Goal: Transaction & Acquisition: Purchase product/service

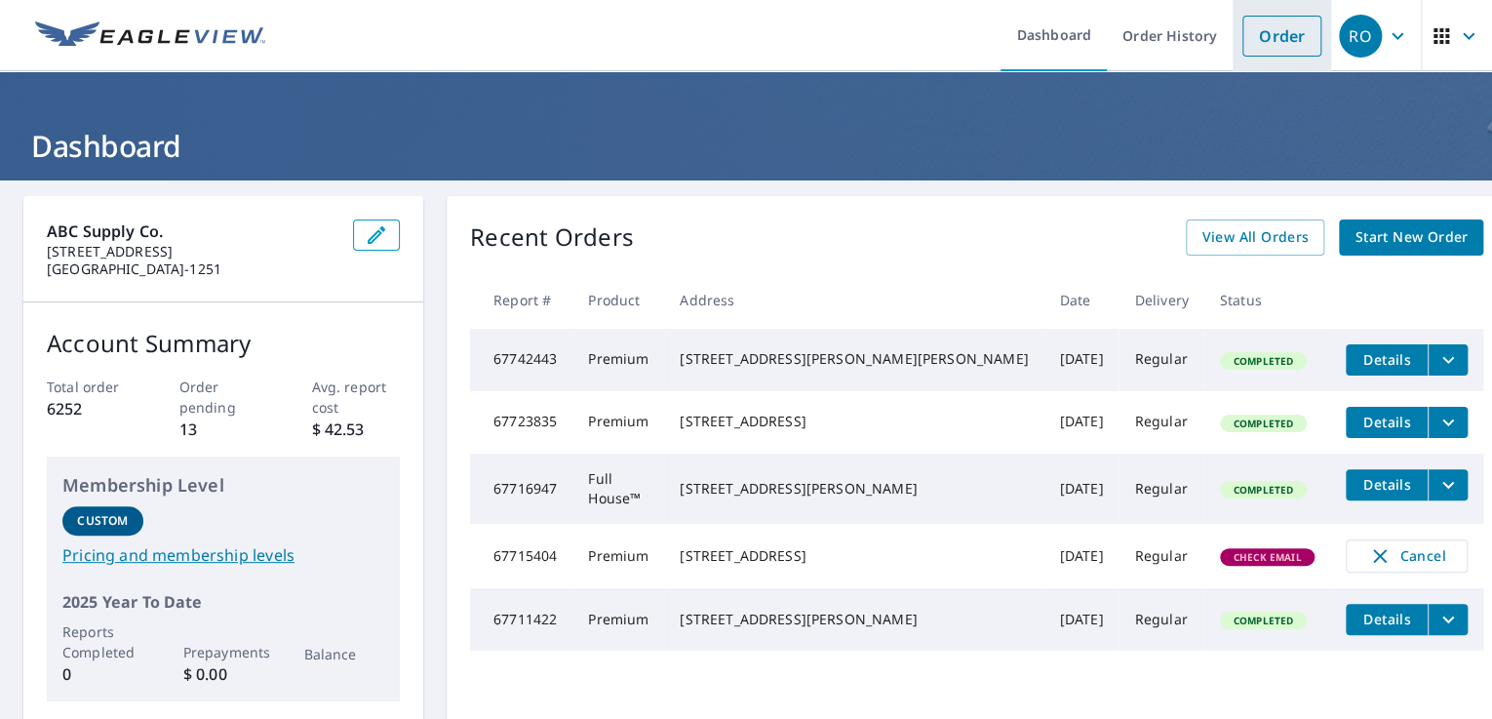
click at [1242, 35] on link "Order" at bounding box center [1281, 36] width 79 height 41
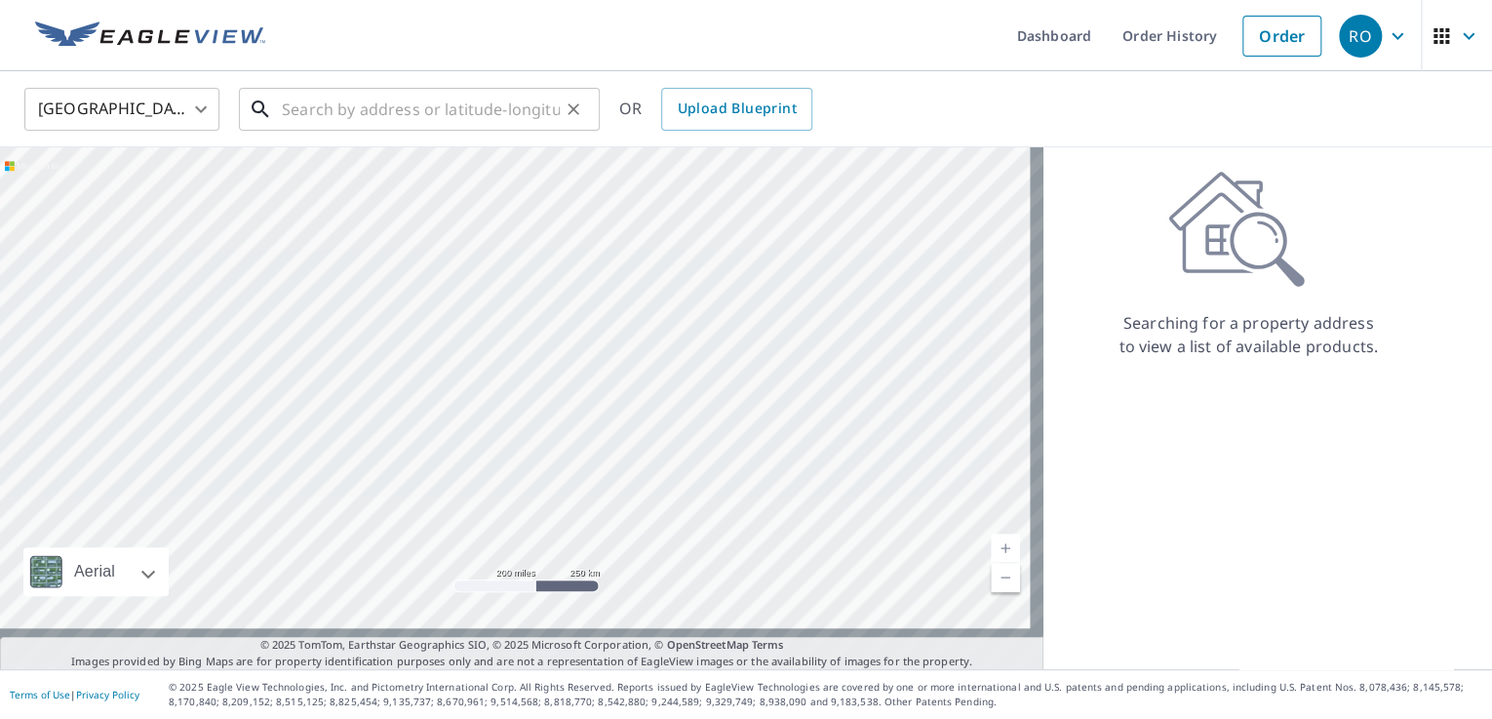
click at [541, 104] on input "text" at bounding box center [421, 109] width 278 height 55
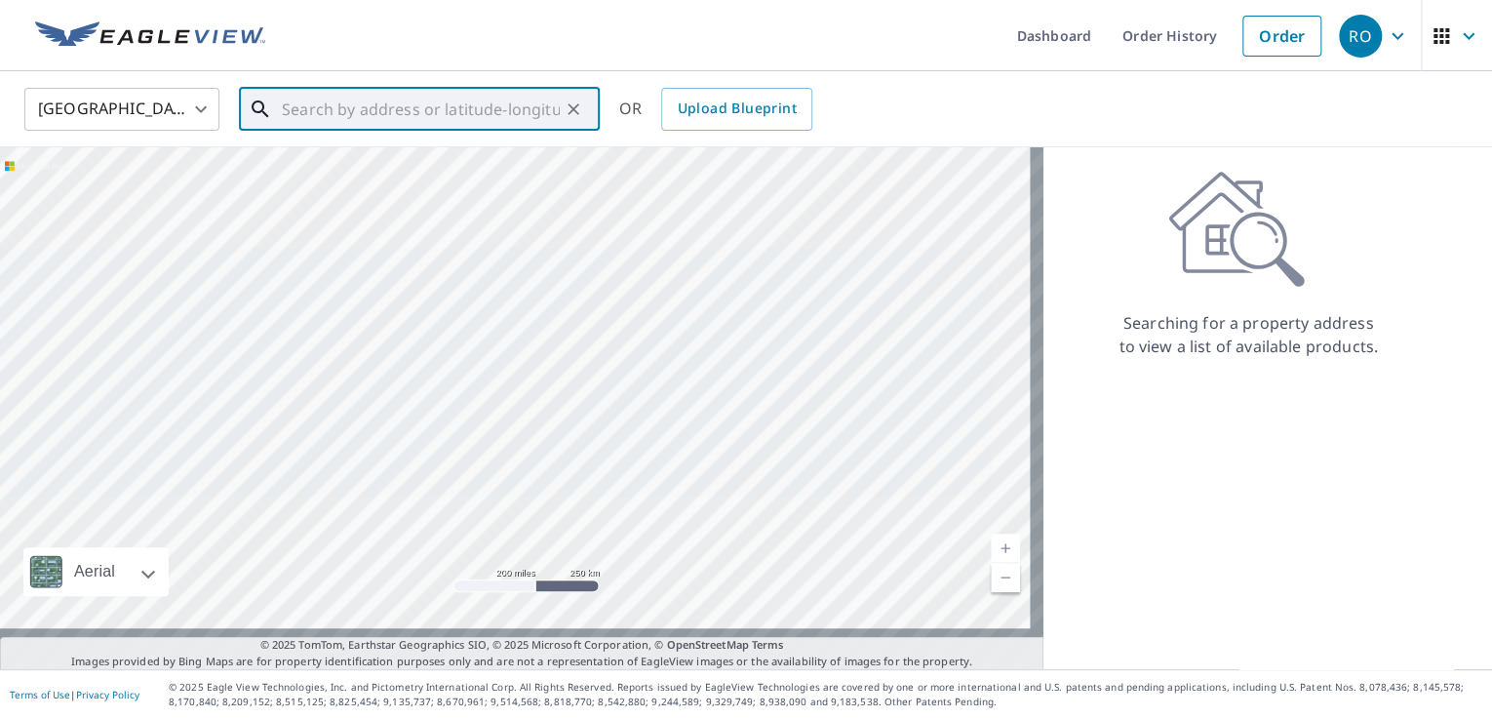
click at [509, 110] on input "text" at bounding box center [421, 109] width 278 height 55
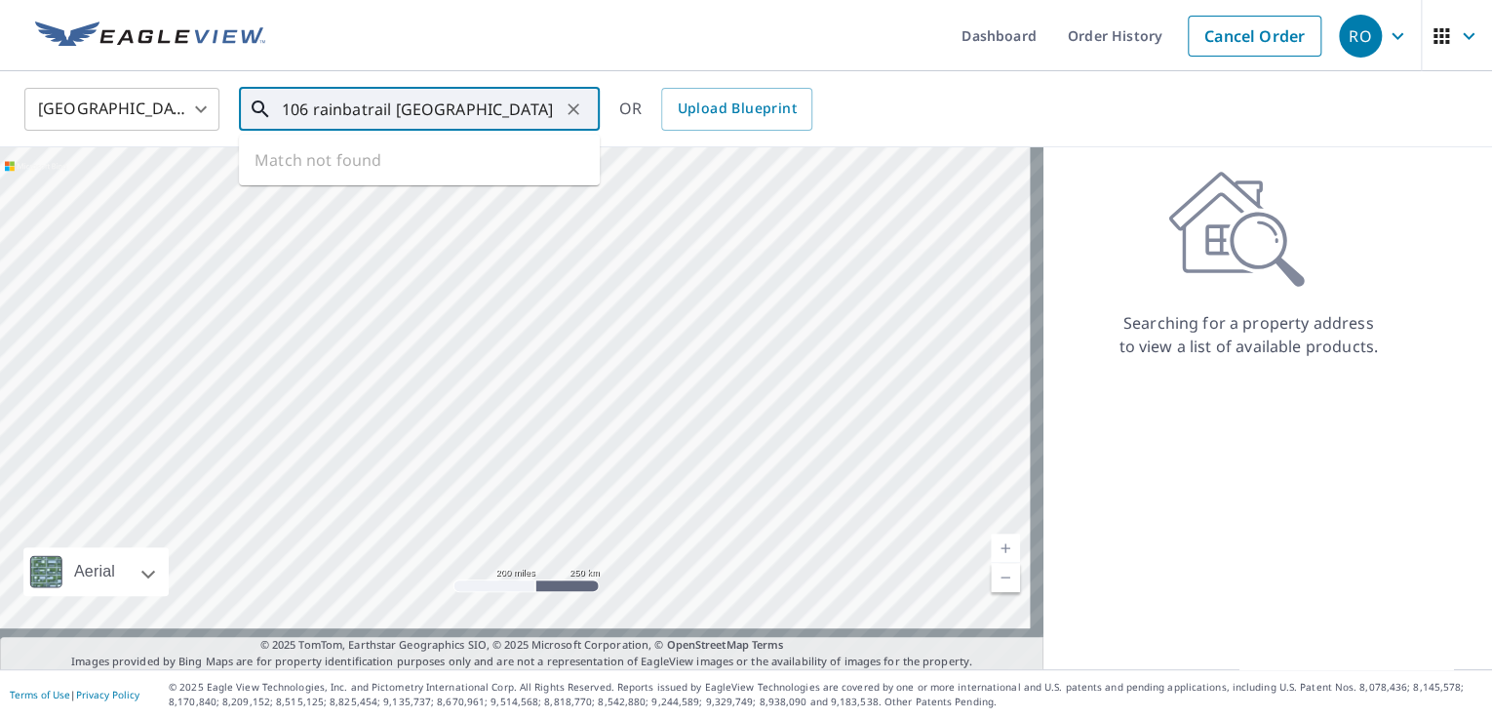
scroll to position [0, 44]
type input "106 rainbatrail [GEOGRAPHIC_DATA]"
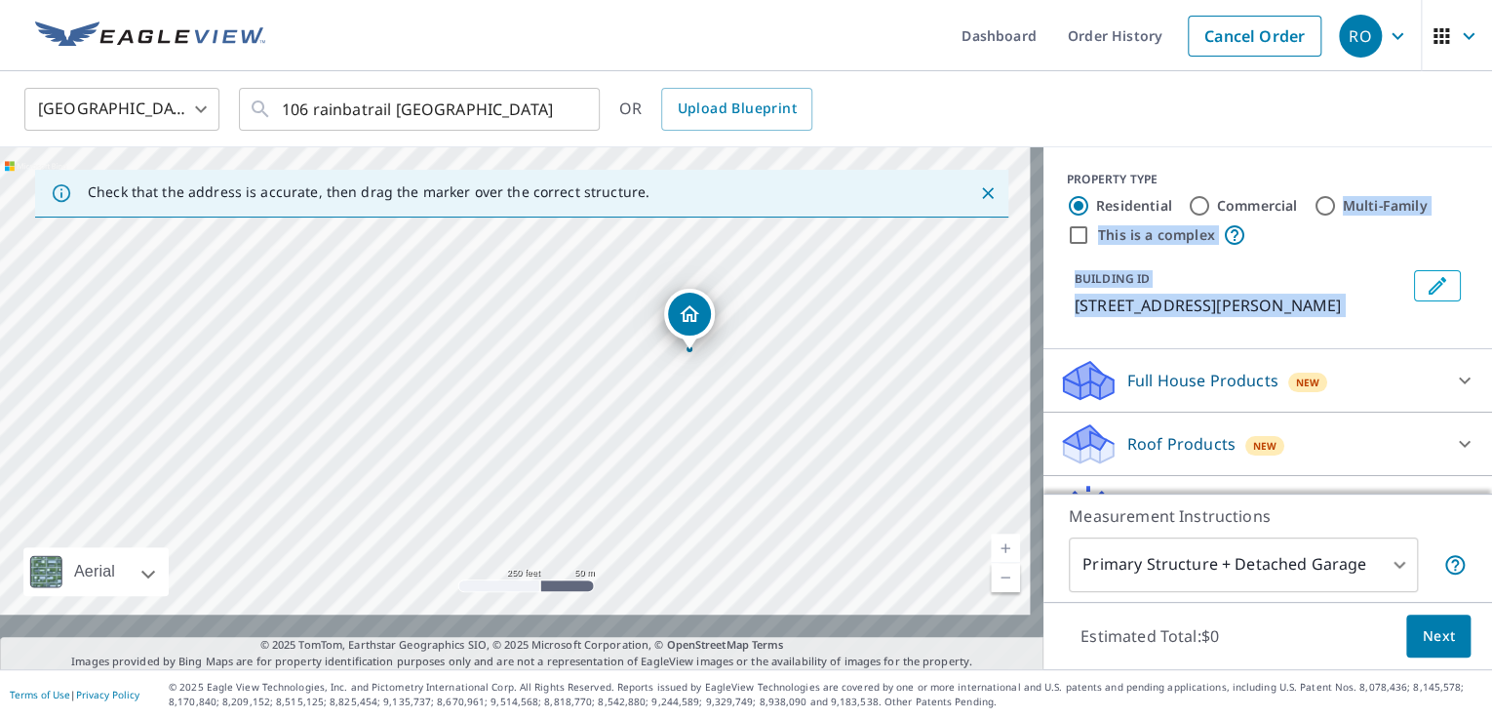
scroll to position [0, 101]
drag, startPoint x: 1462, startPoint y: 207, endPoint x: 1472, endPoint y: 308, distance: 101.9
click at [1474, 308] on div "Dashboard Order History Cancel Order RO [GEOGRAPHIC_DATA] [GEOGRAPHIC_DATA] ​ 1…" at bounding box center [746, 359] width 1492 height 719
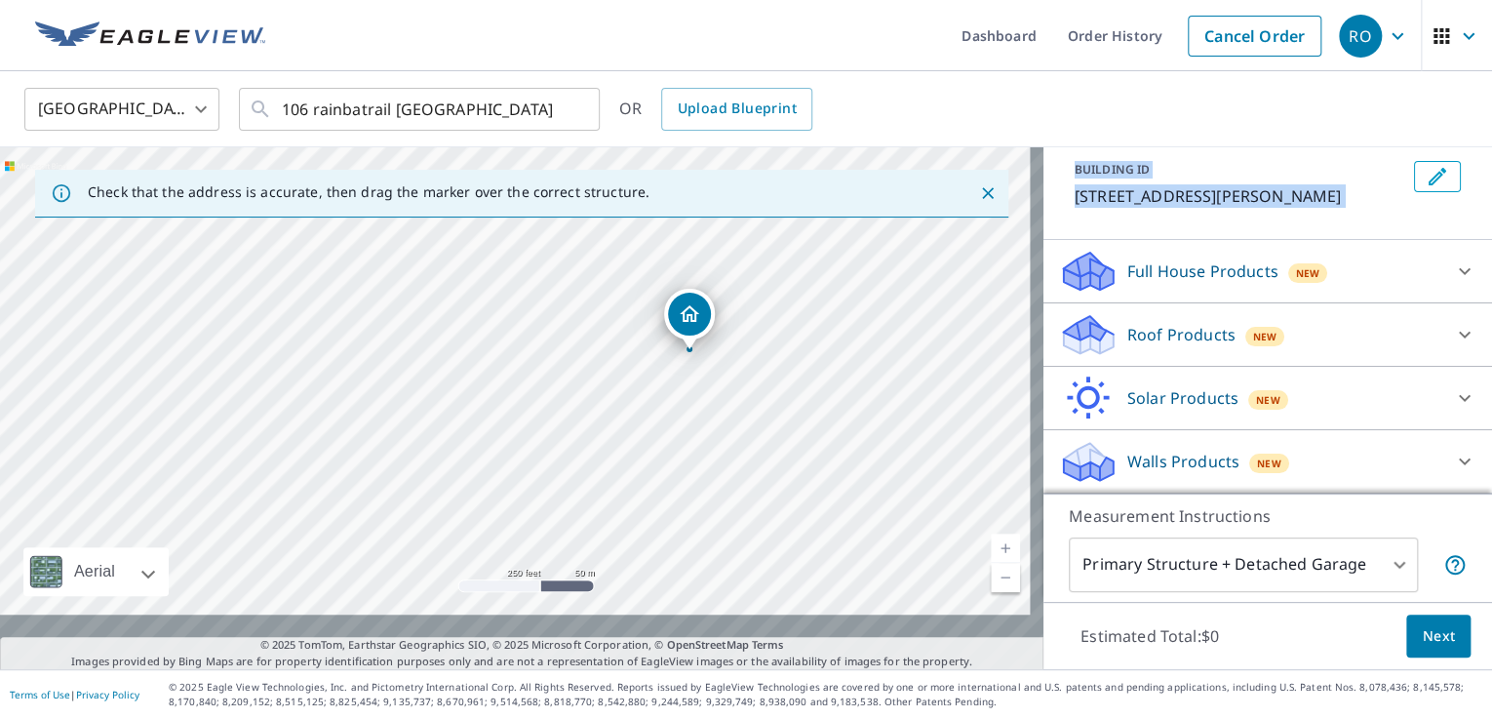
scroll to position [211, 0]
click at [1453, 259] on icon at bounding box center [1464, 270] width 23 height 23
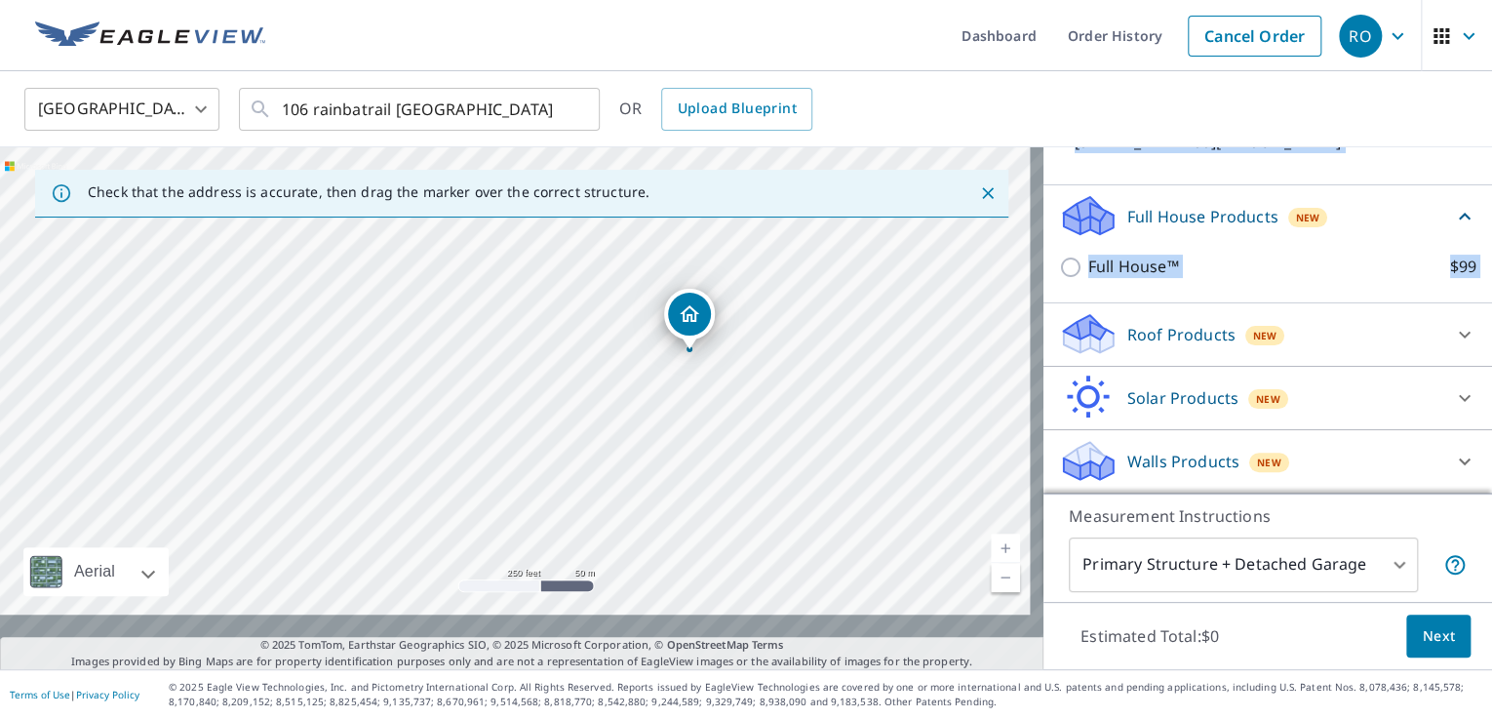
scroll to position [305, 0]
click at [1303, 311] on div "Roof Products New" at bounding box center [1267, 334] width 417 height 47
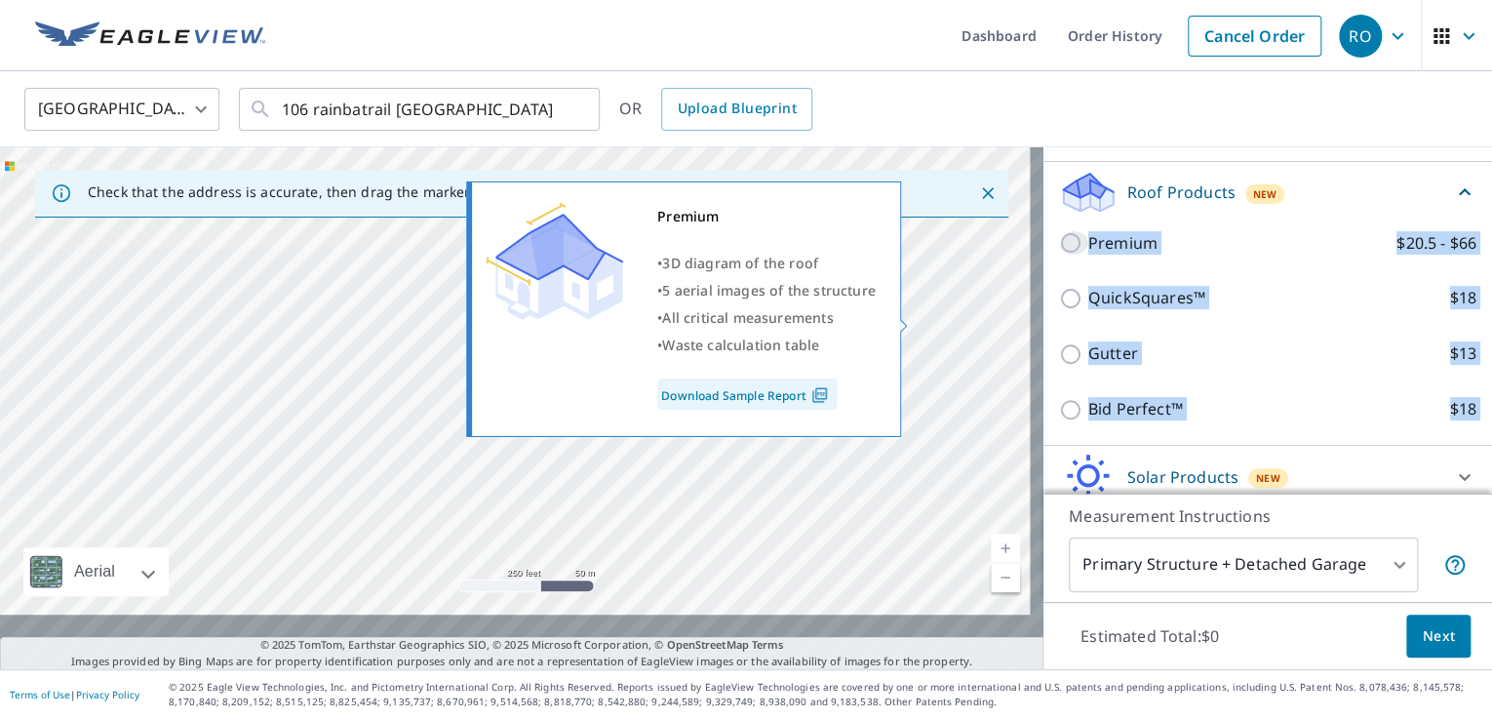
click at [1059, 254] on input "Premium $20.5 - $66" at bounding box center [1073, 242] width 29 height 23
checkbox input "true"
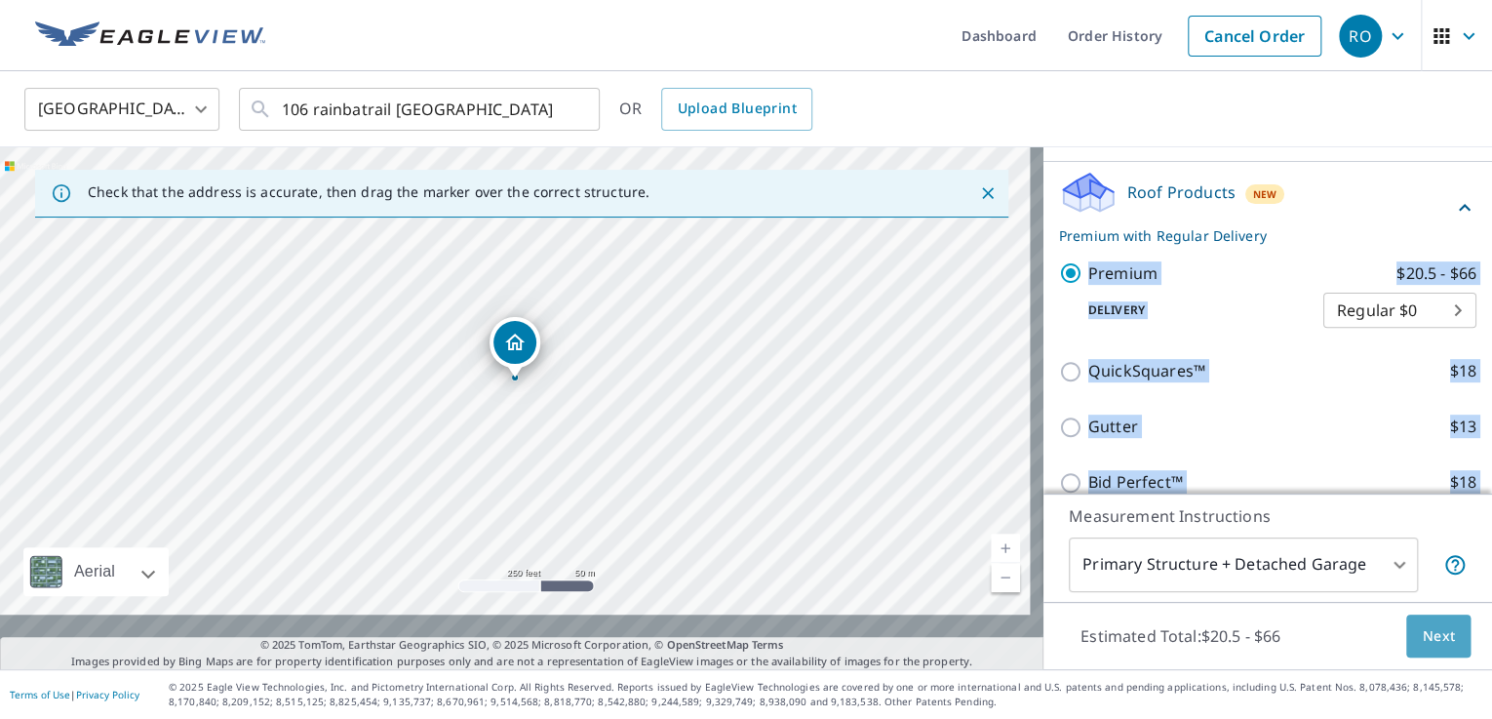
click at [1421, 624] on span "Next" at bounding box center [1437, 636] width 33 height 24
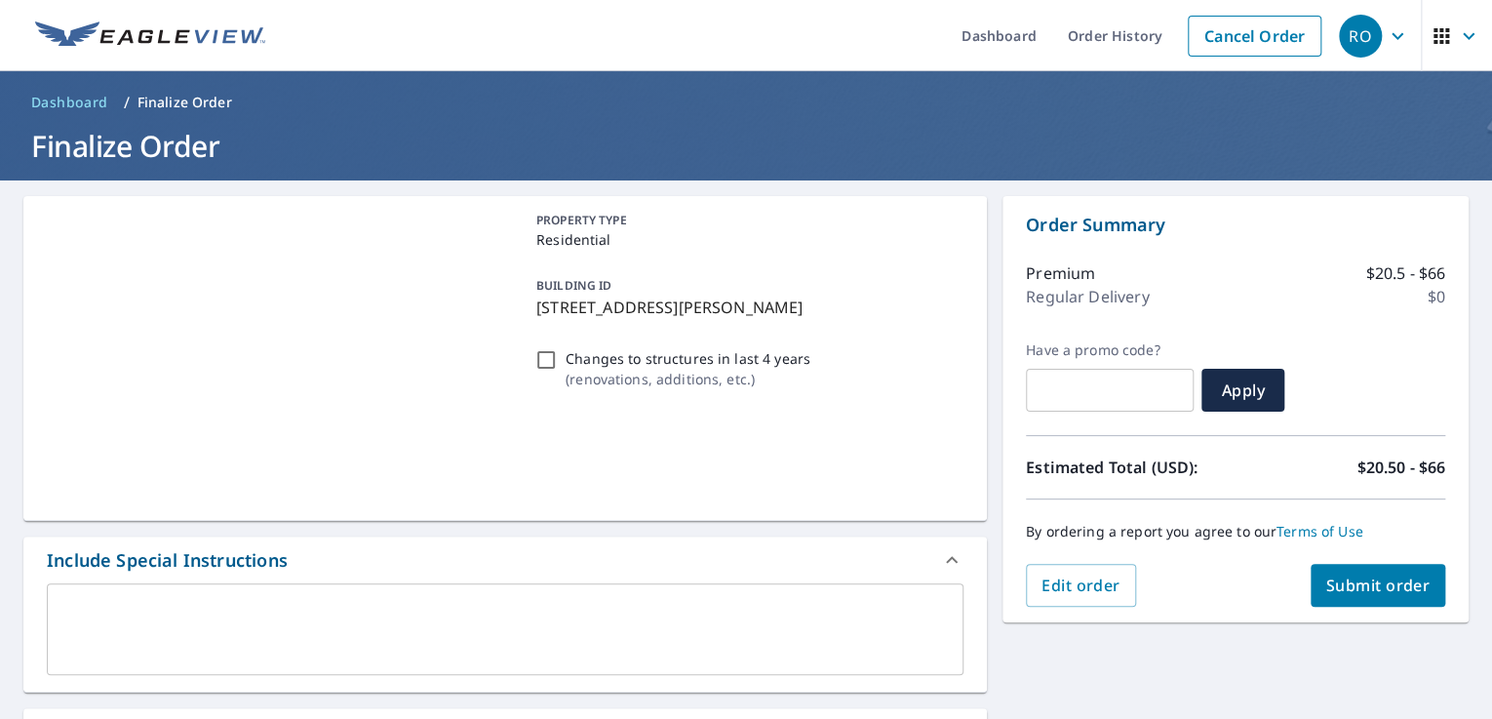
click at [554, 371] on input "Changes to structures in last 4 years ( renovations, additions, etc. )" at bounding box center [545, 359] width 23 height 23
checkbox input "true"
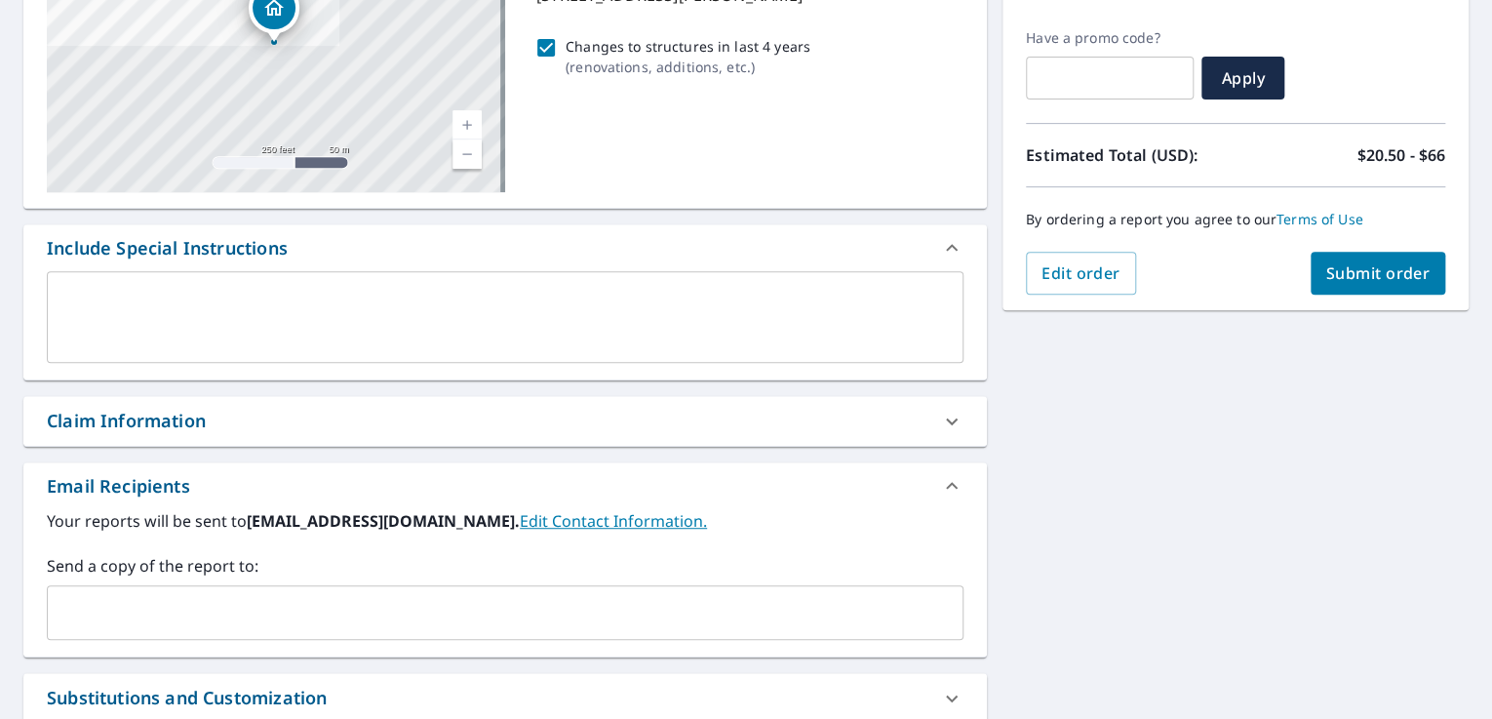
scroll to position [546, 0]
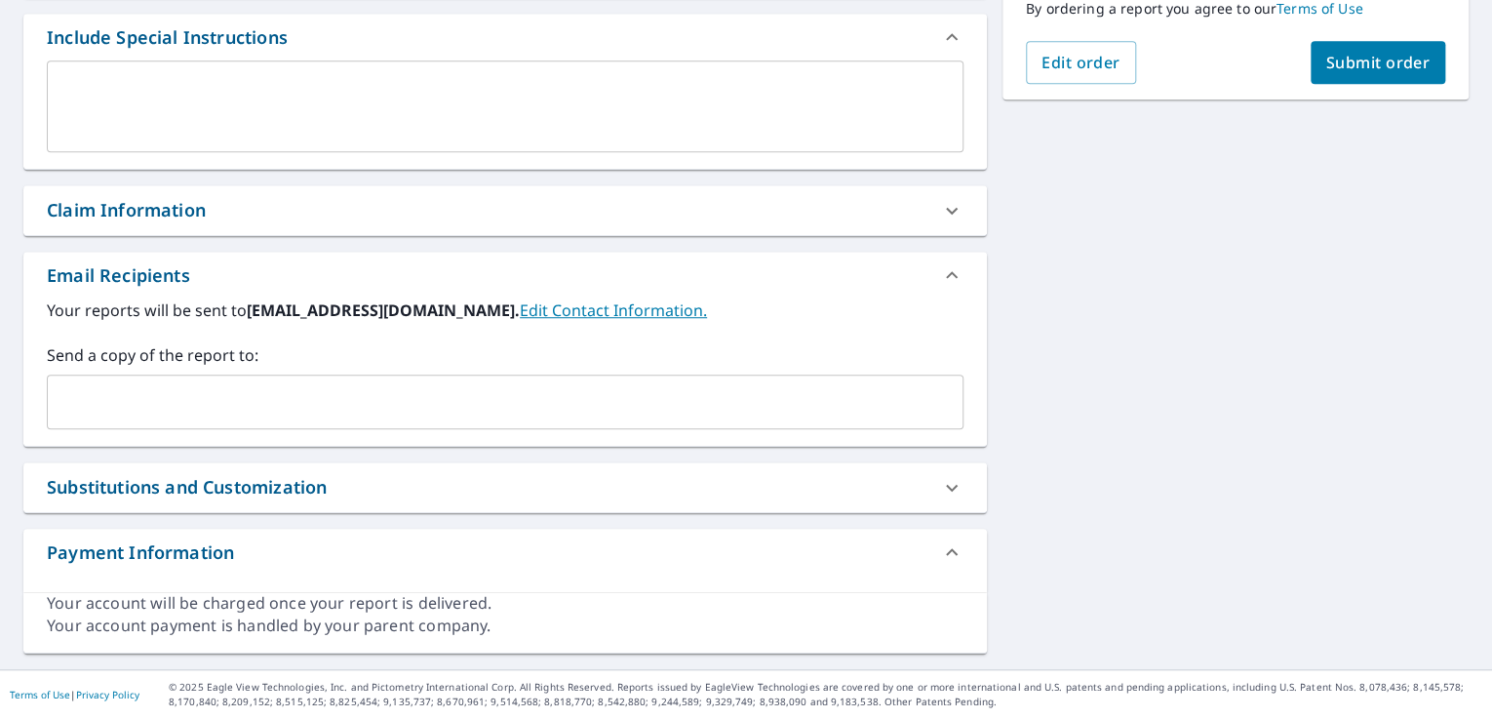
click at [629, 420] on input "text" at bounding box center [491, 401] width 870 height 37
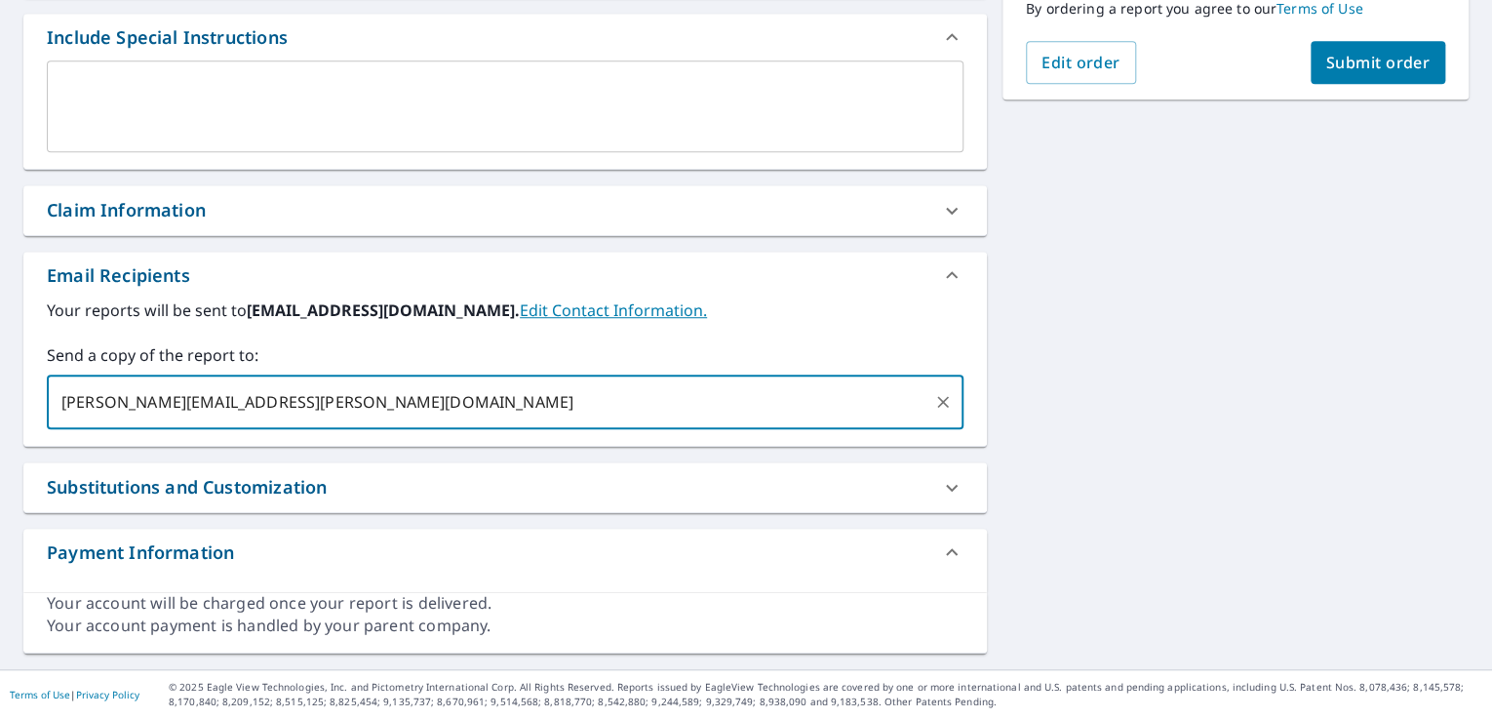
scroll to position [284, 0]
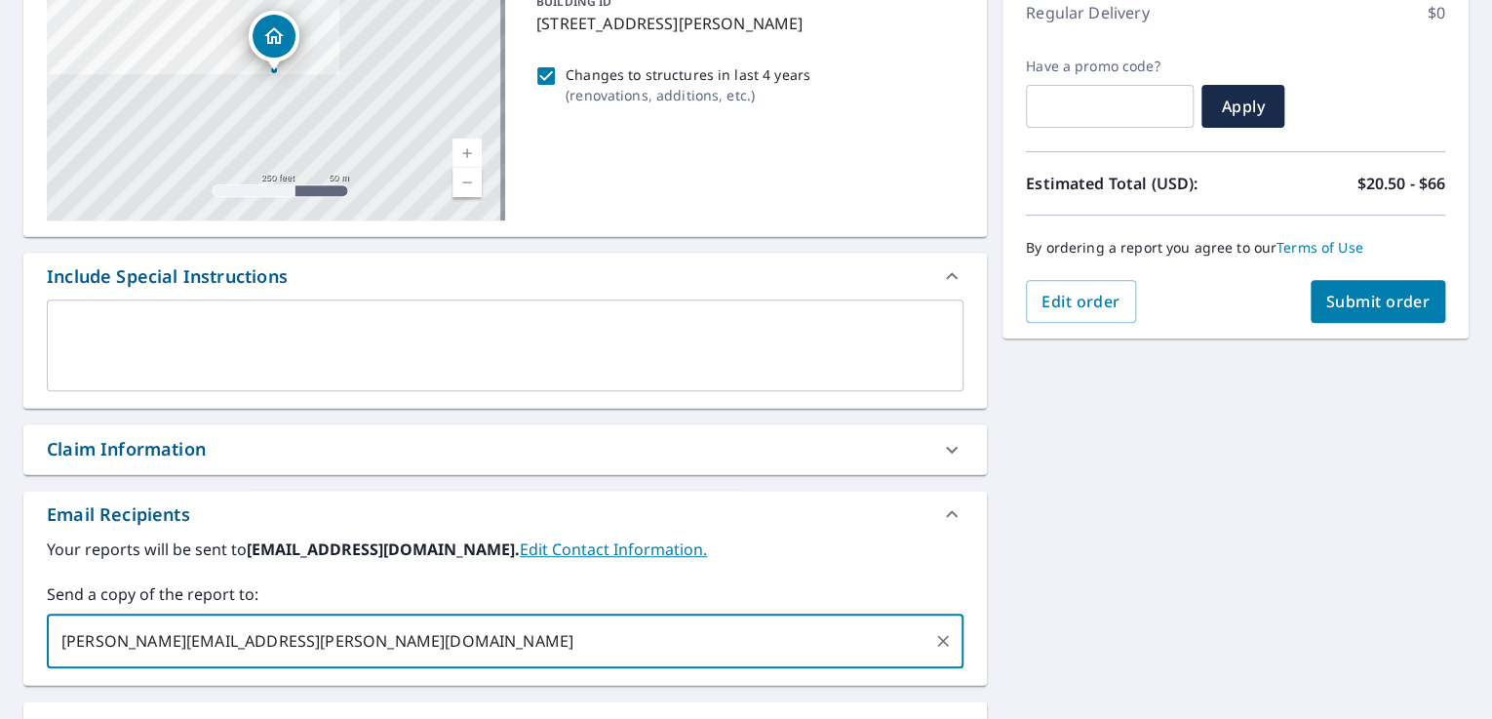
type input "[PERSON_NAME][EMAIL_ADDRESS][PERSON_NAME][DOMAIN_NAME]"
click at [1341, 312] on button "Submit order" at bounding box center [1378, 301] width 136 height 43
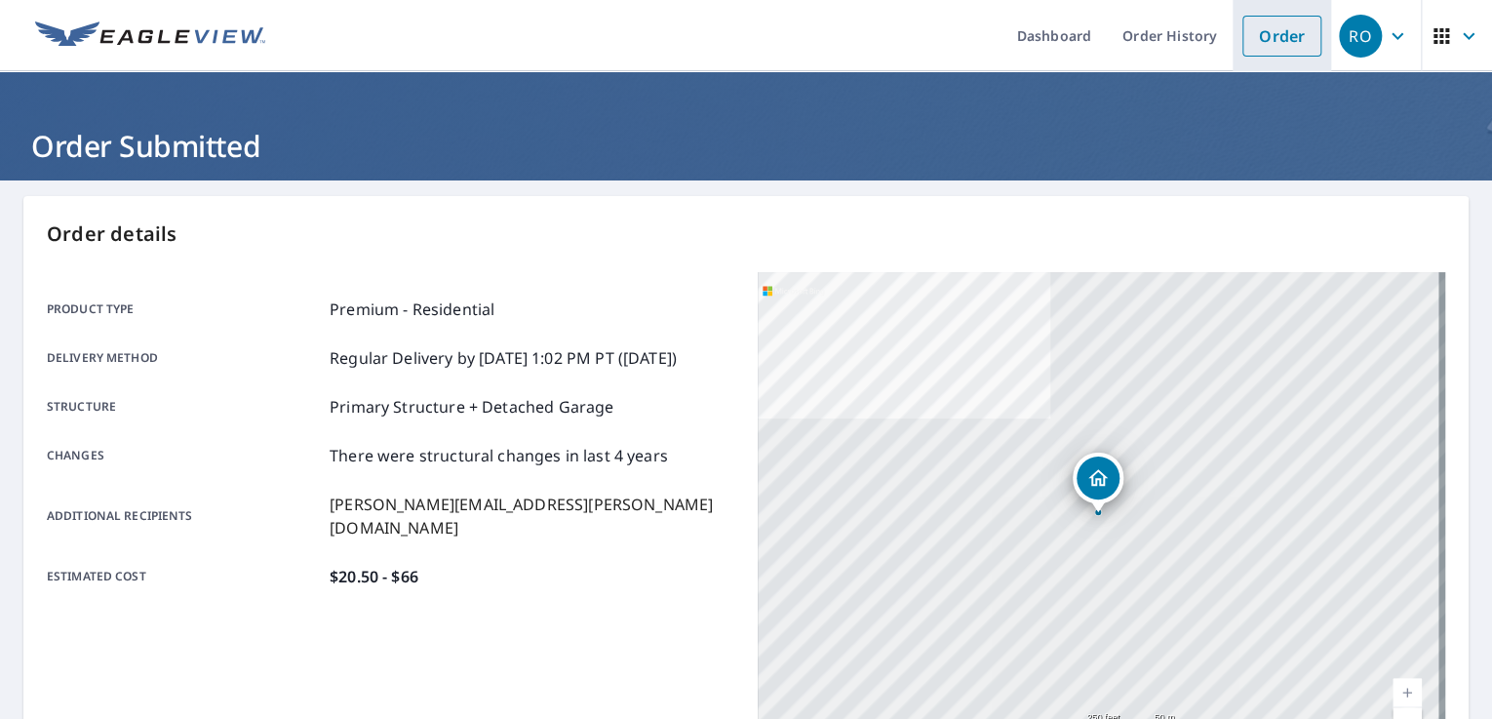
click at [1242, 53] on link "Order" at bounding box center [1281, 36] width 79 height 41
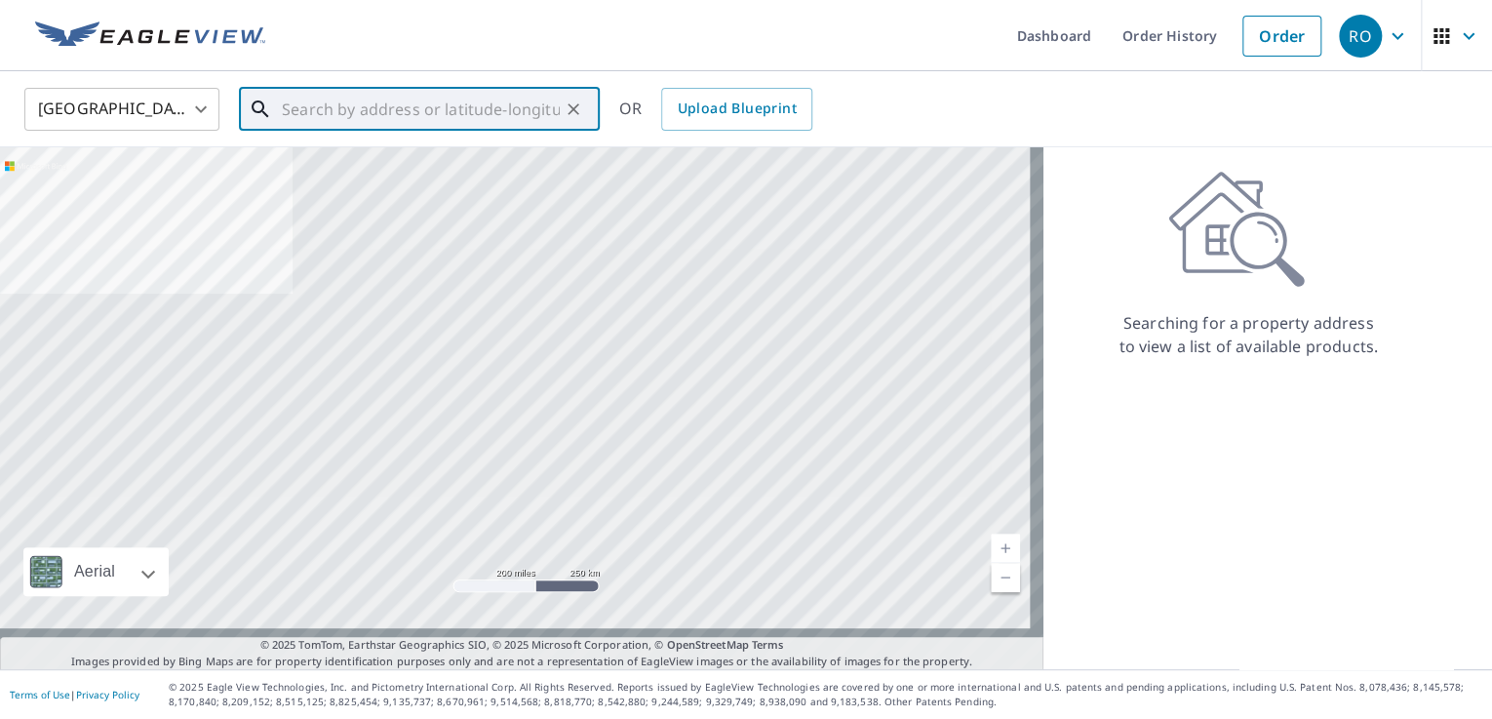
click at [378, 111] on input "text" at bounding box center [421, 109] width 278 height 55
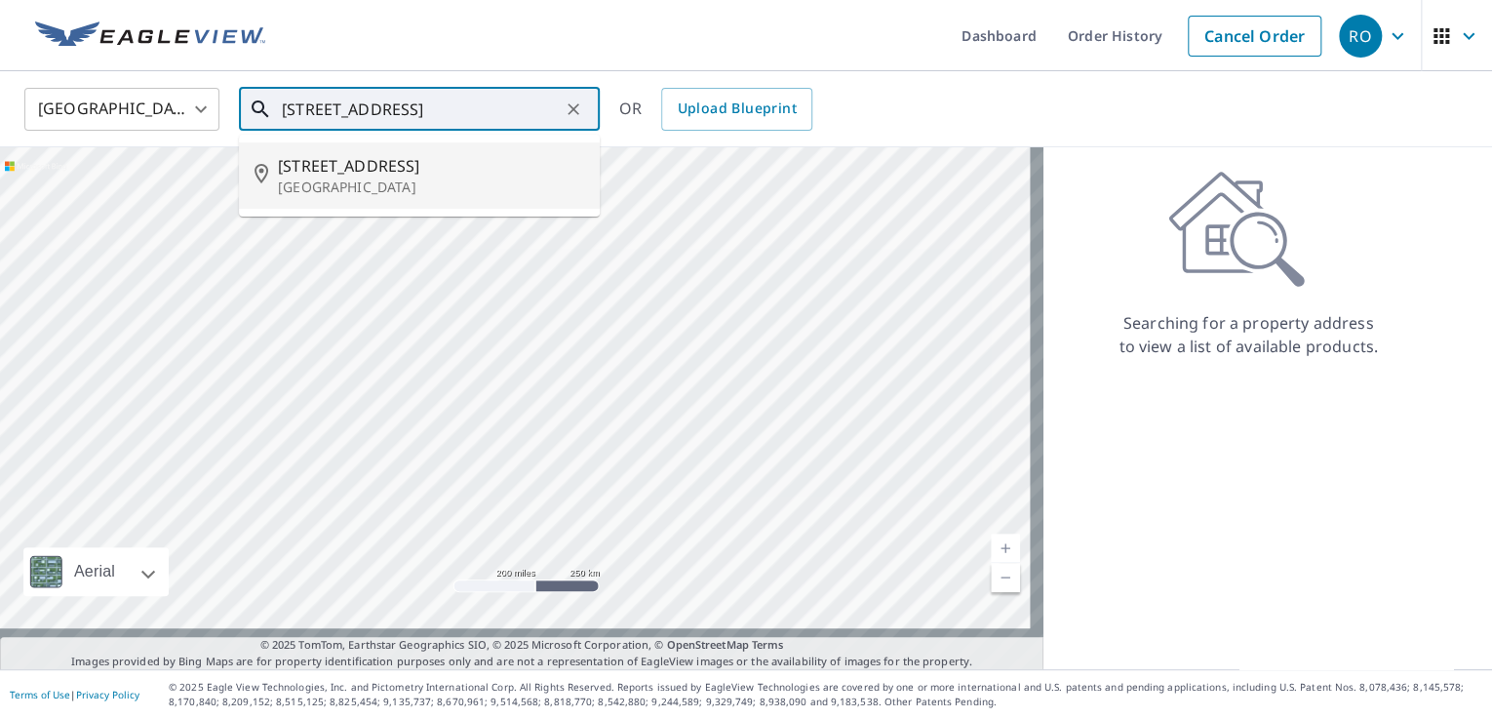
click at [342, 192] on p "[GEOGRAPHIC_DATA]" at bounding box center [431, 186] width 306 height 19
type input "[STREET_ADDRESS]"
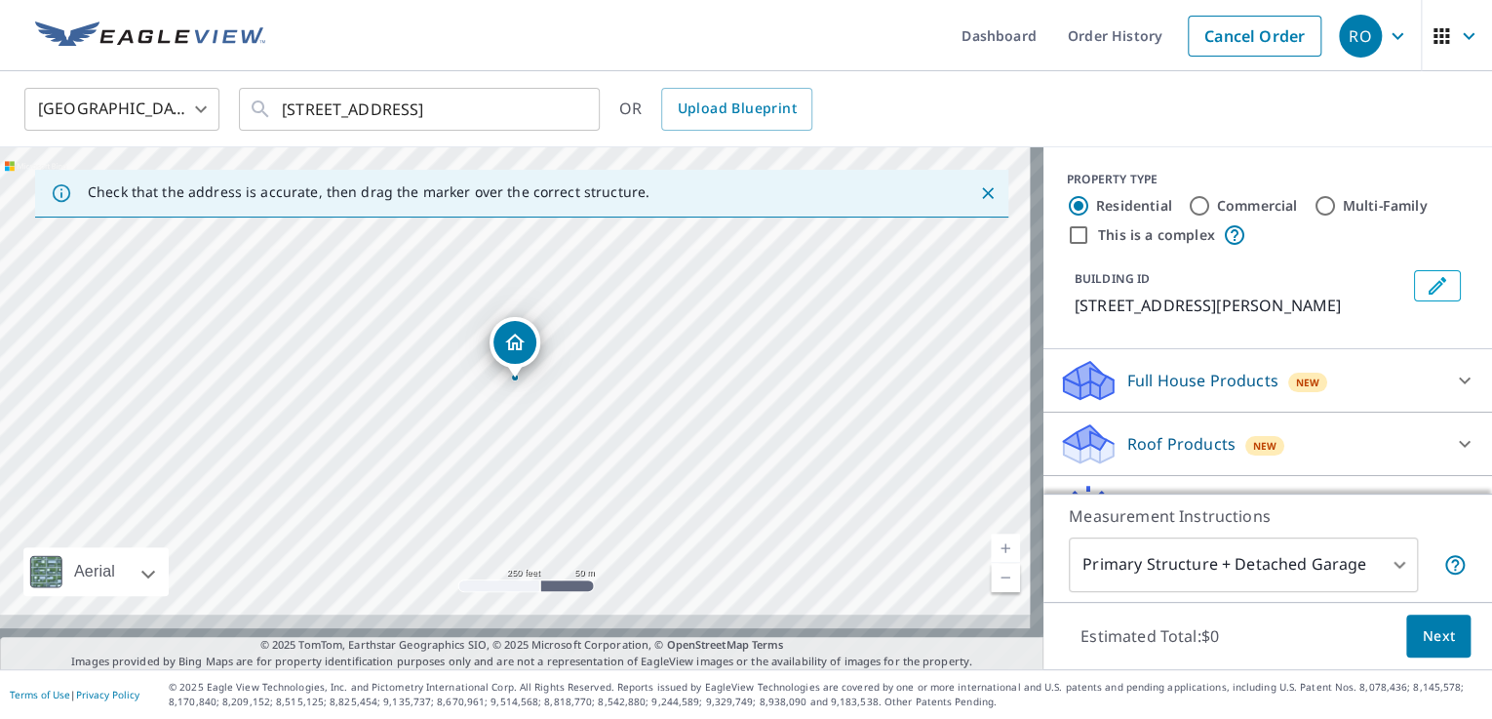
scroll to position [175, 0]
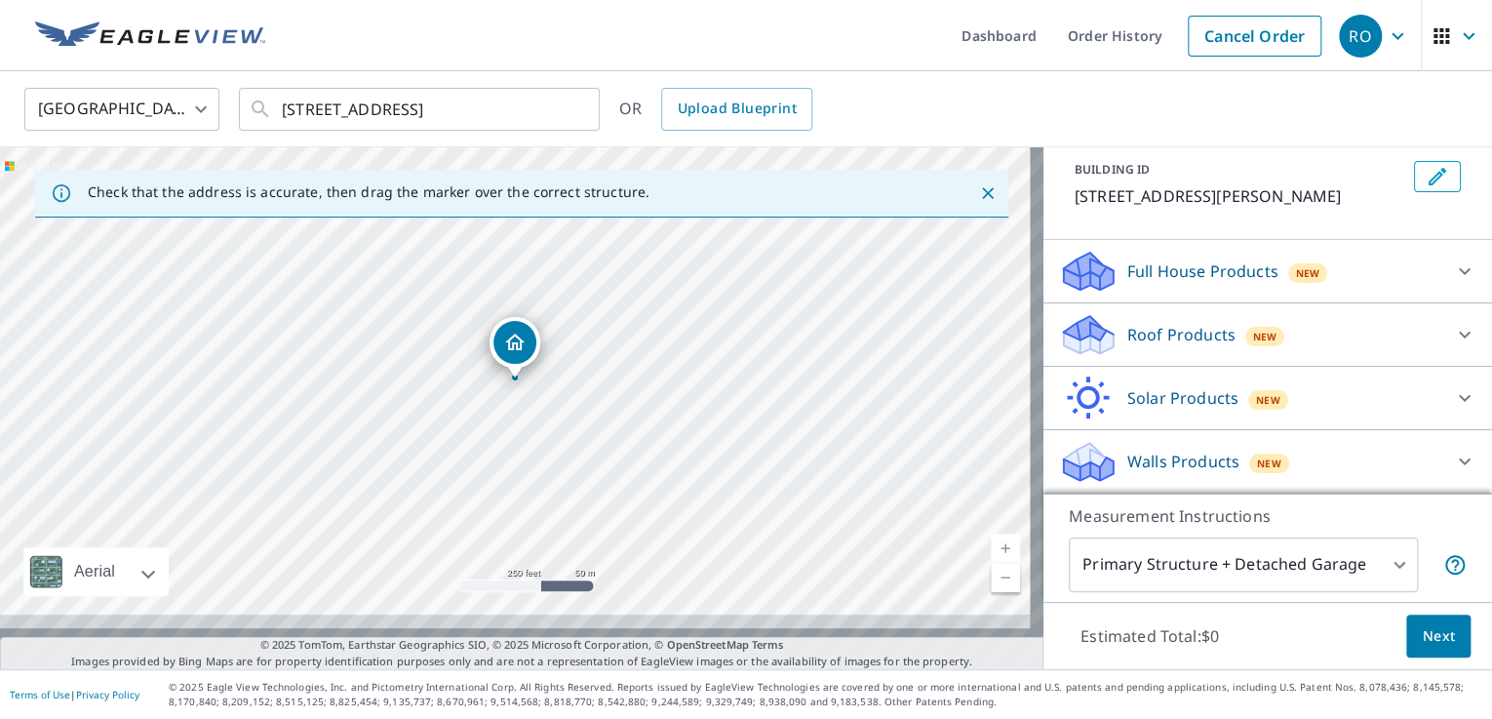
click at [1453, 283] on icon at bounding box center [1464, 270] width 23 height 23
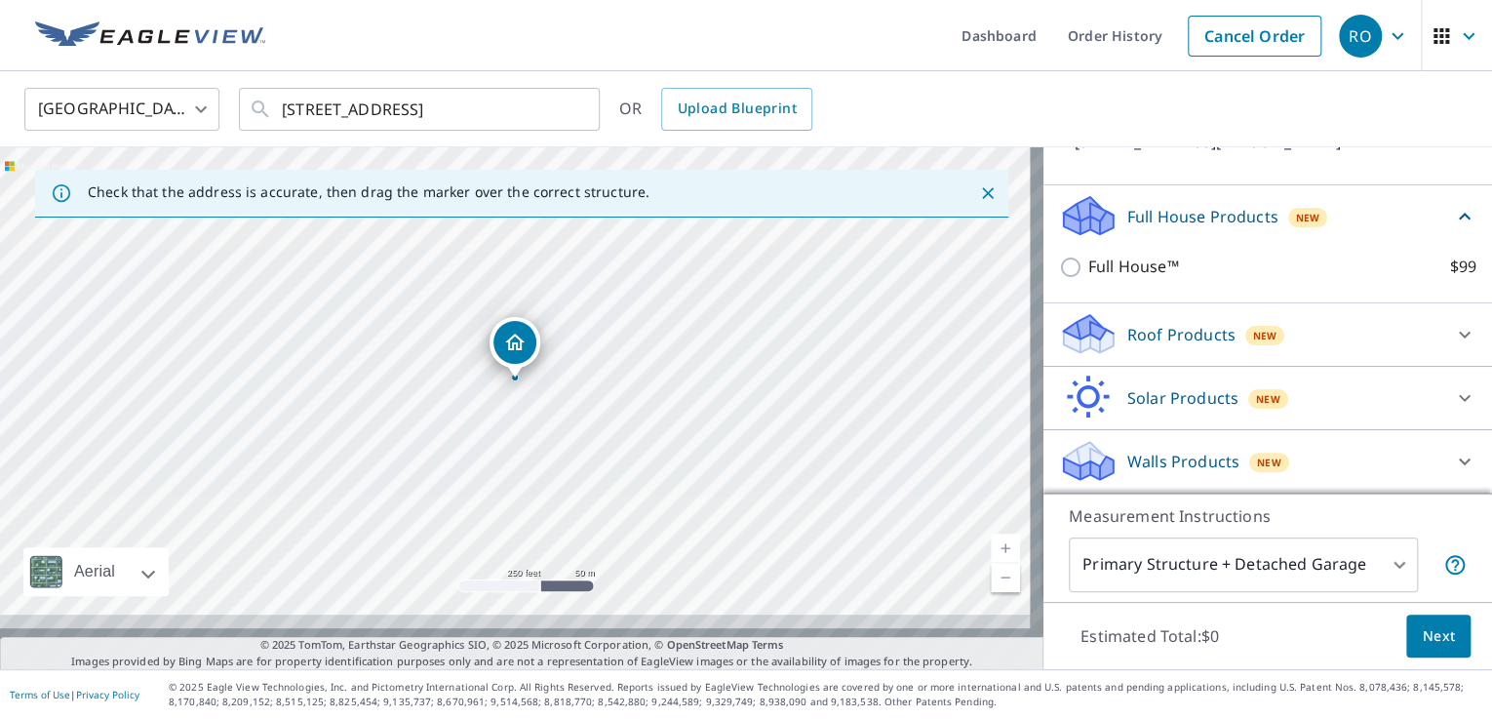
scroll to position [277, 0]
click at [1453, 323] on icon at bounding box center [1464, 334] width 23 height 23
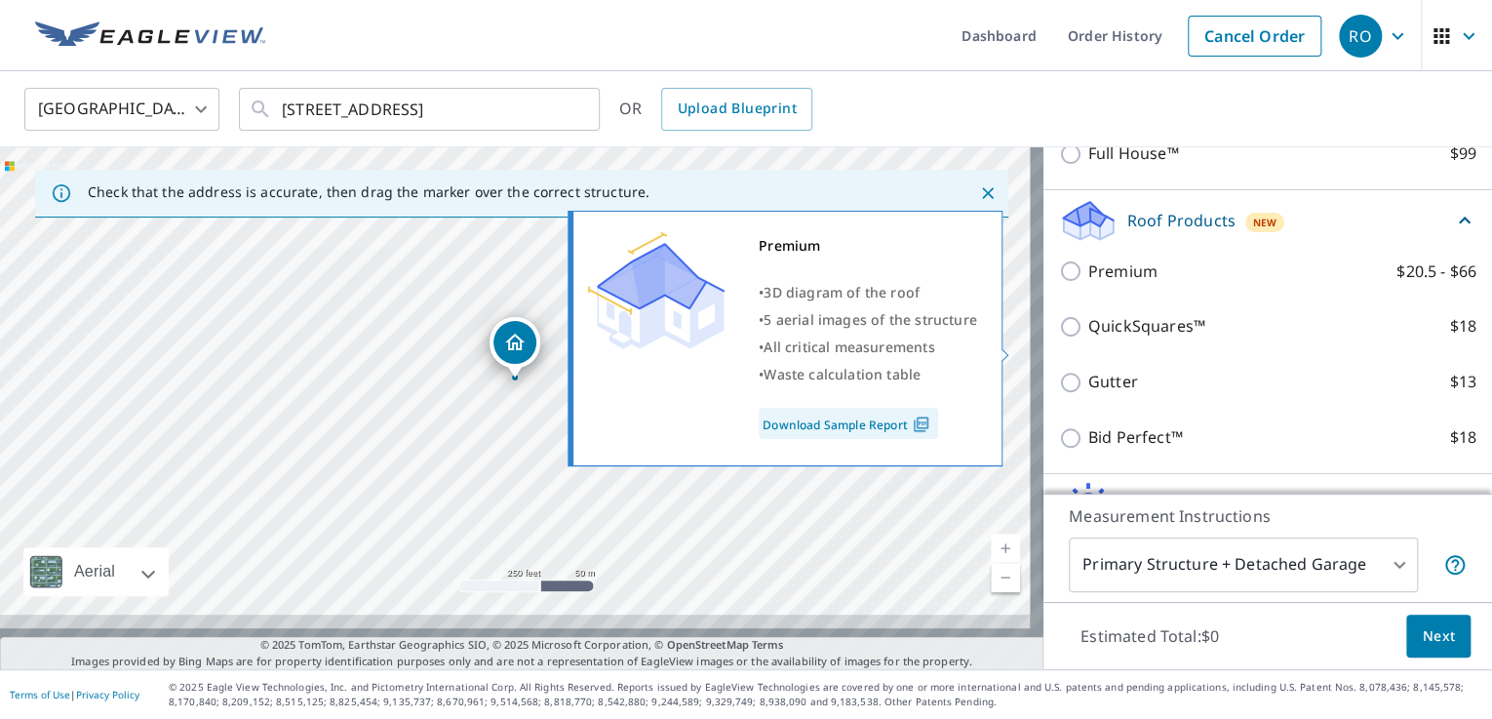
click at [1065, 283] on input "Premium $20.5 - $66" at bounding box center [1073, 270] width 29 height 23
checkbox input "true"
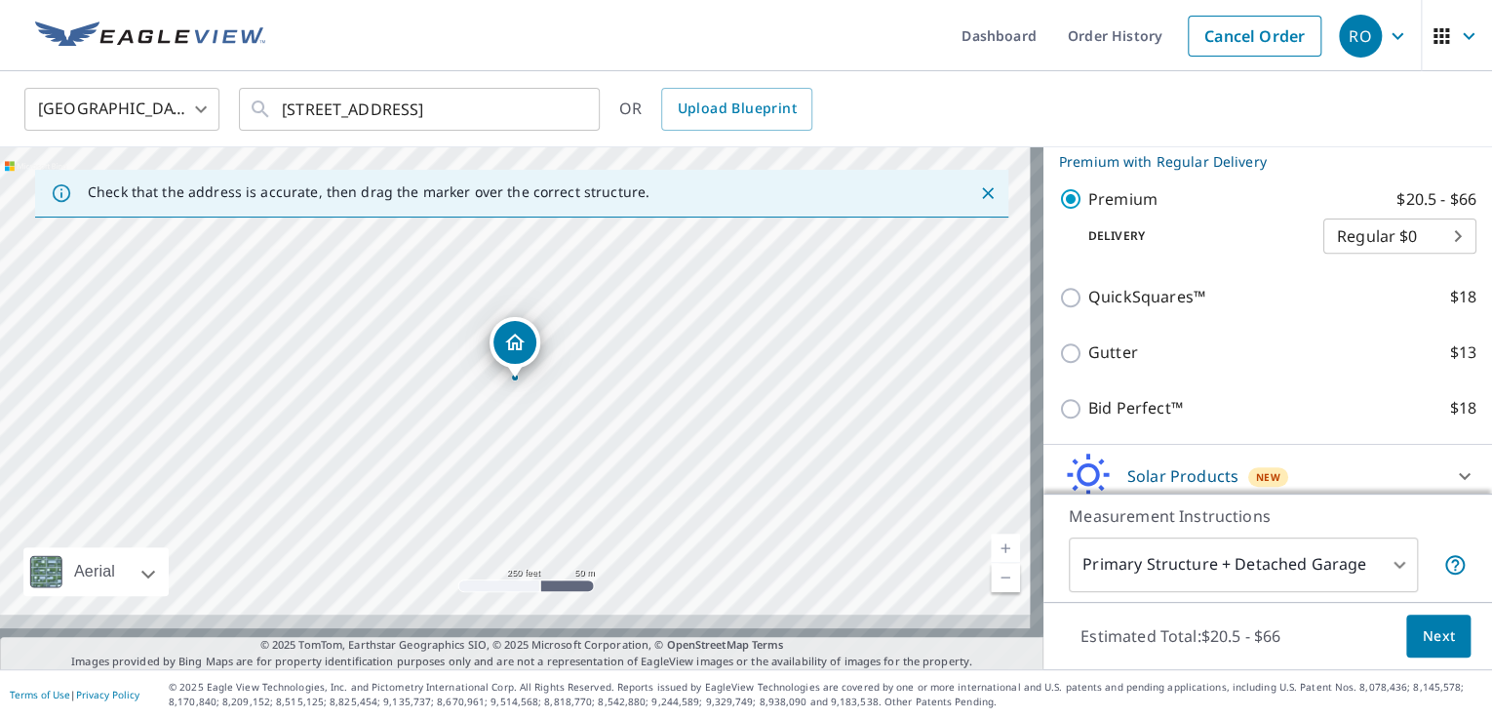
scroll to position [387, 0]
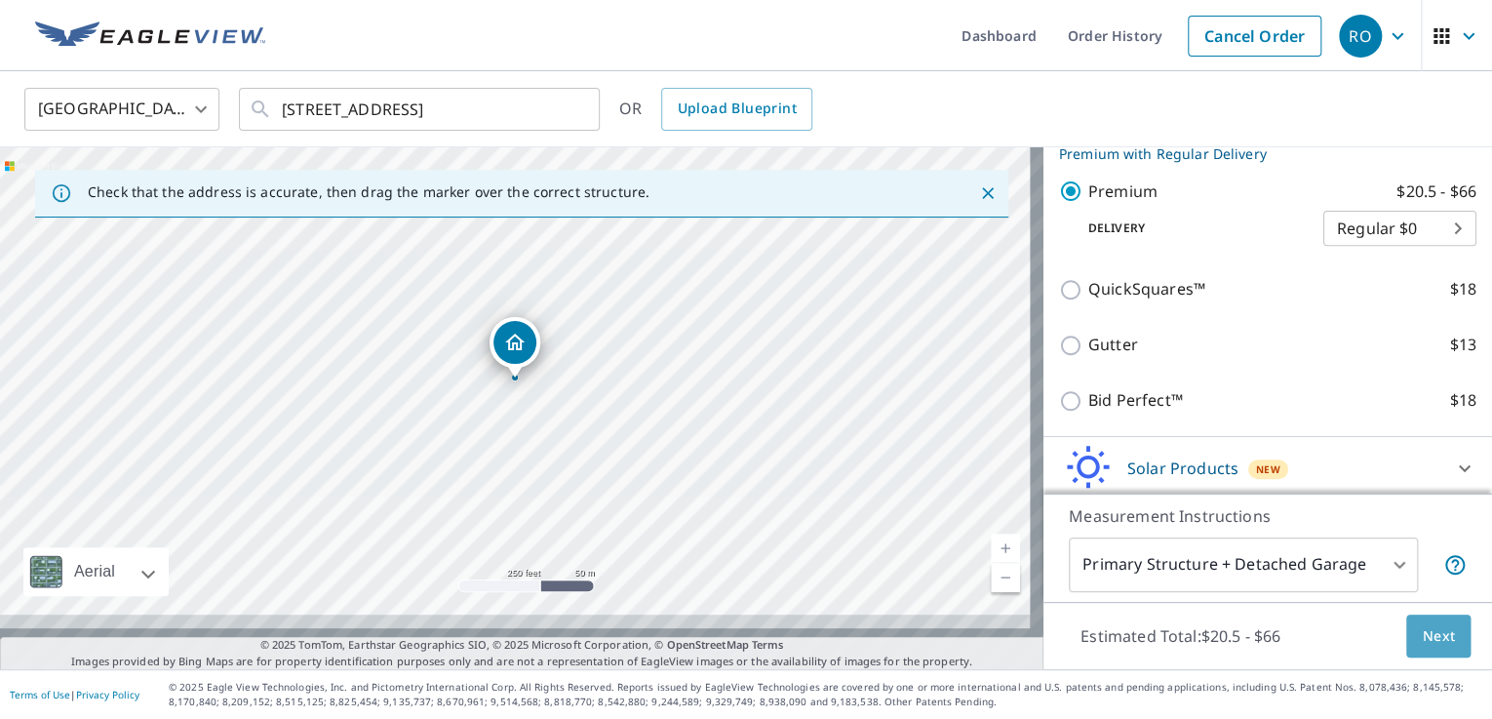
click at [1425, 624] on span "Next" at bounding box center [1437, 636] width 33 height 24
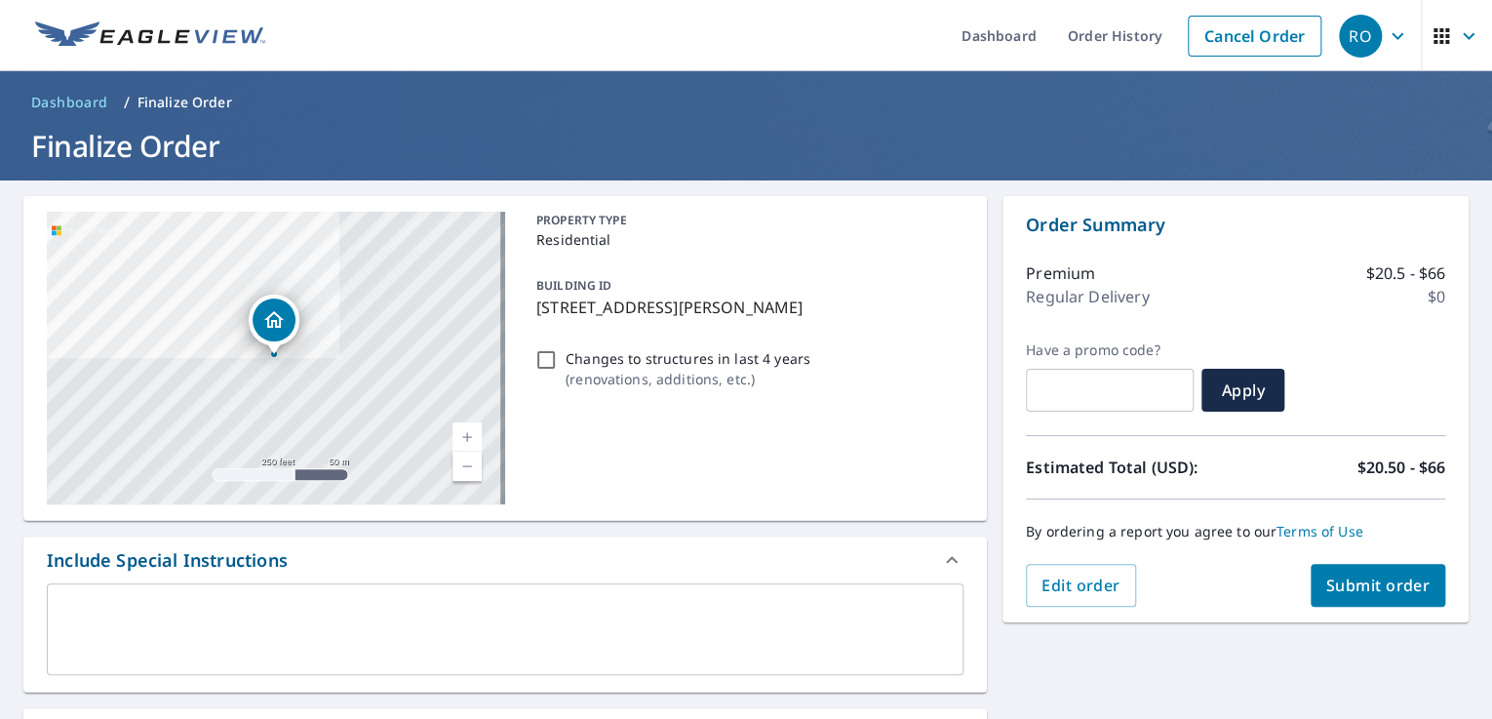
click at [542, 371] on input "Changes to structures in last 4 years ( renovations, additions, etc. )" at bounding box center [545, 359] width 23 height 23
checkbox input "true"
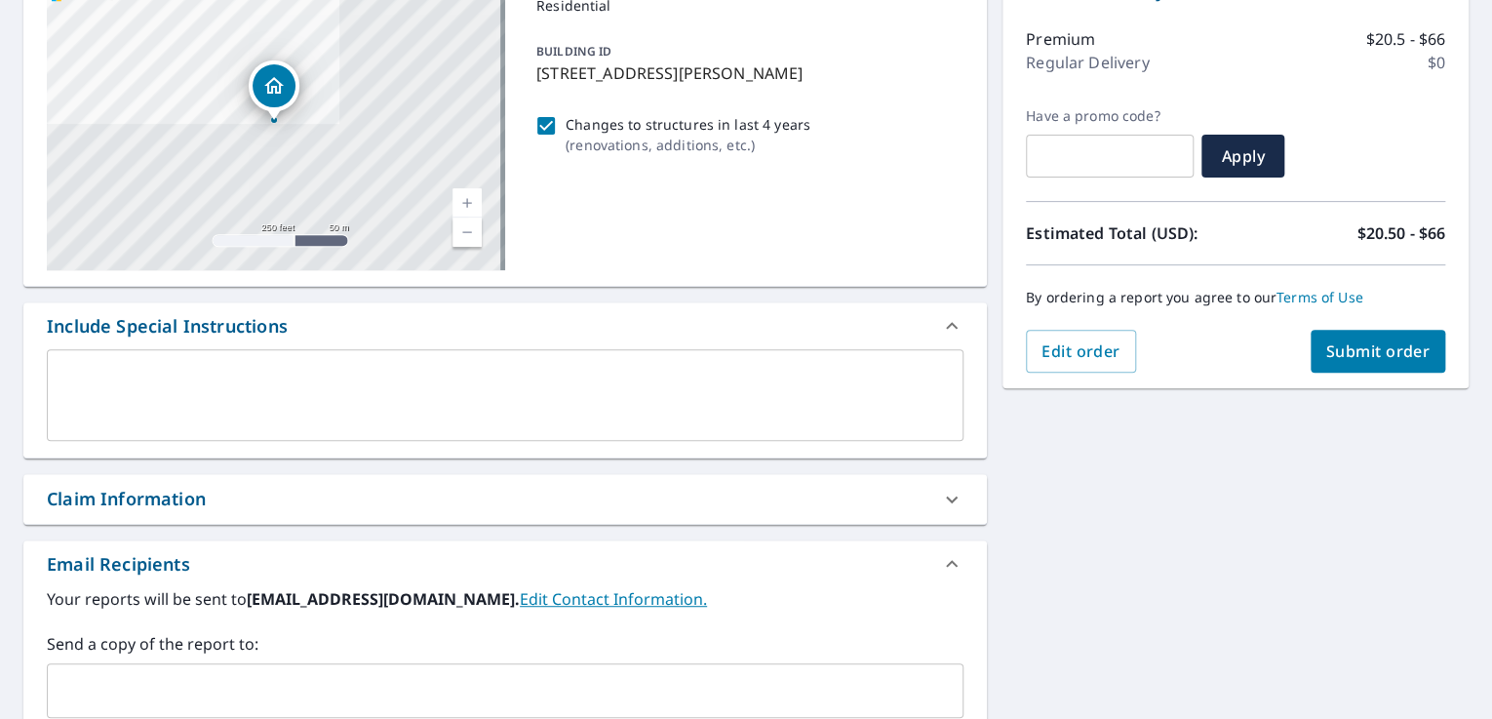
scroll to position [546, 0]
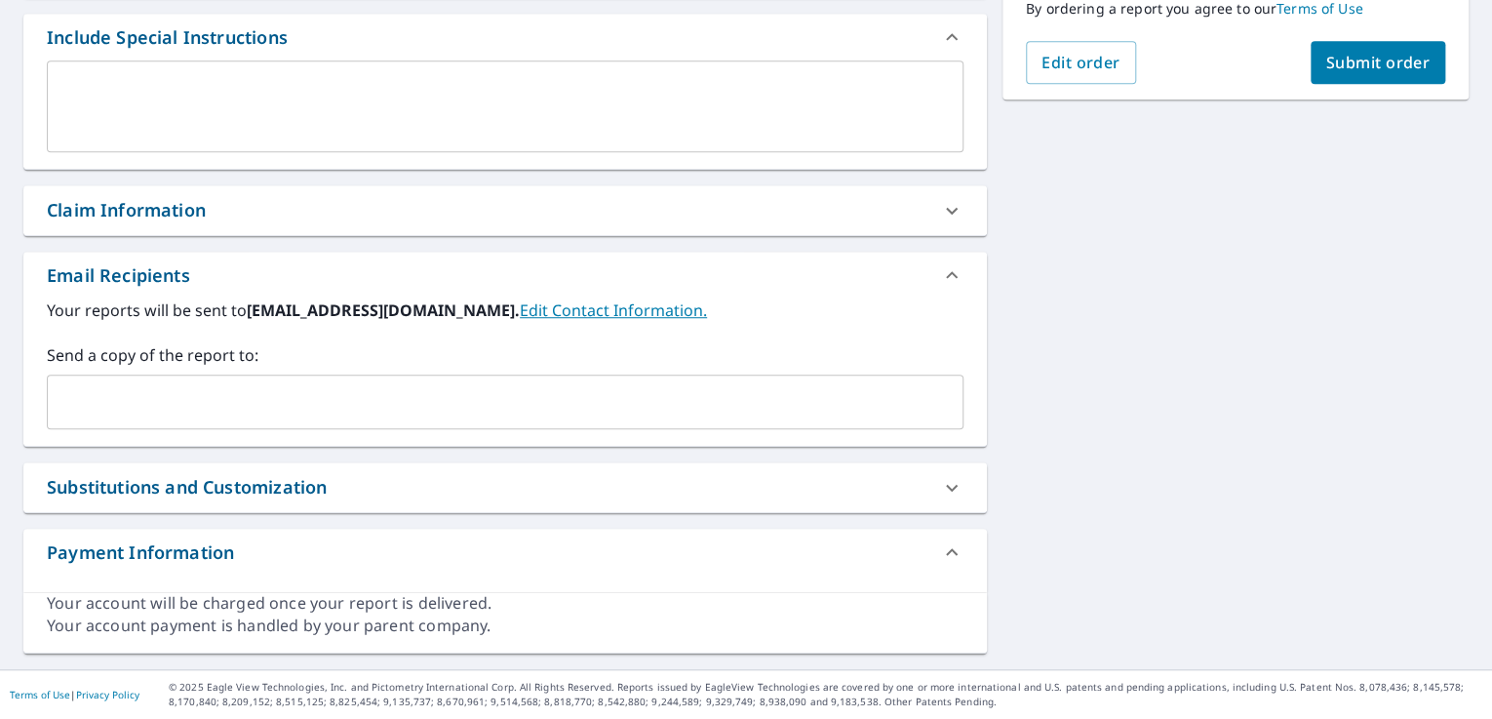
click at [482, 420] on input "text" at bounding box center [491, 401] width 870 height 37
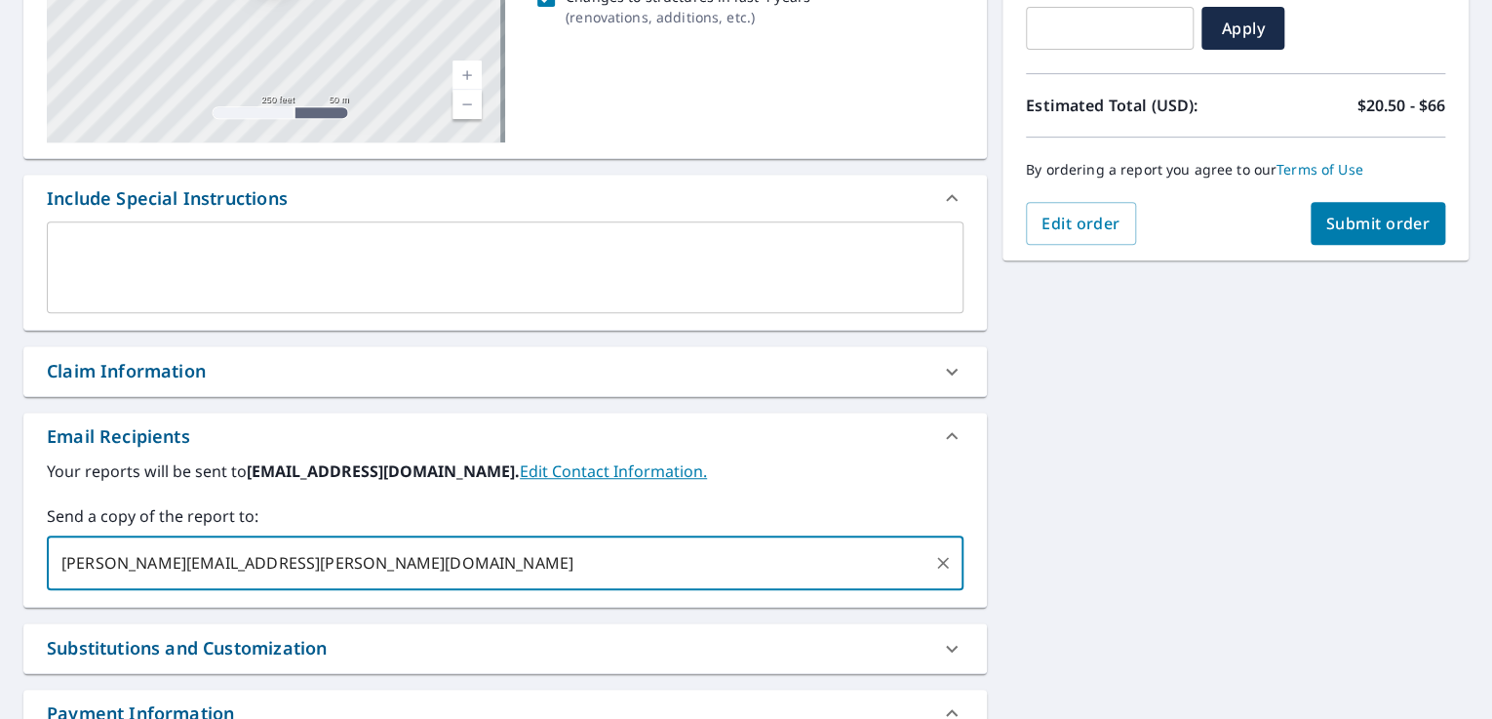
scroll to position [128, 0]
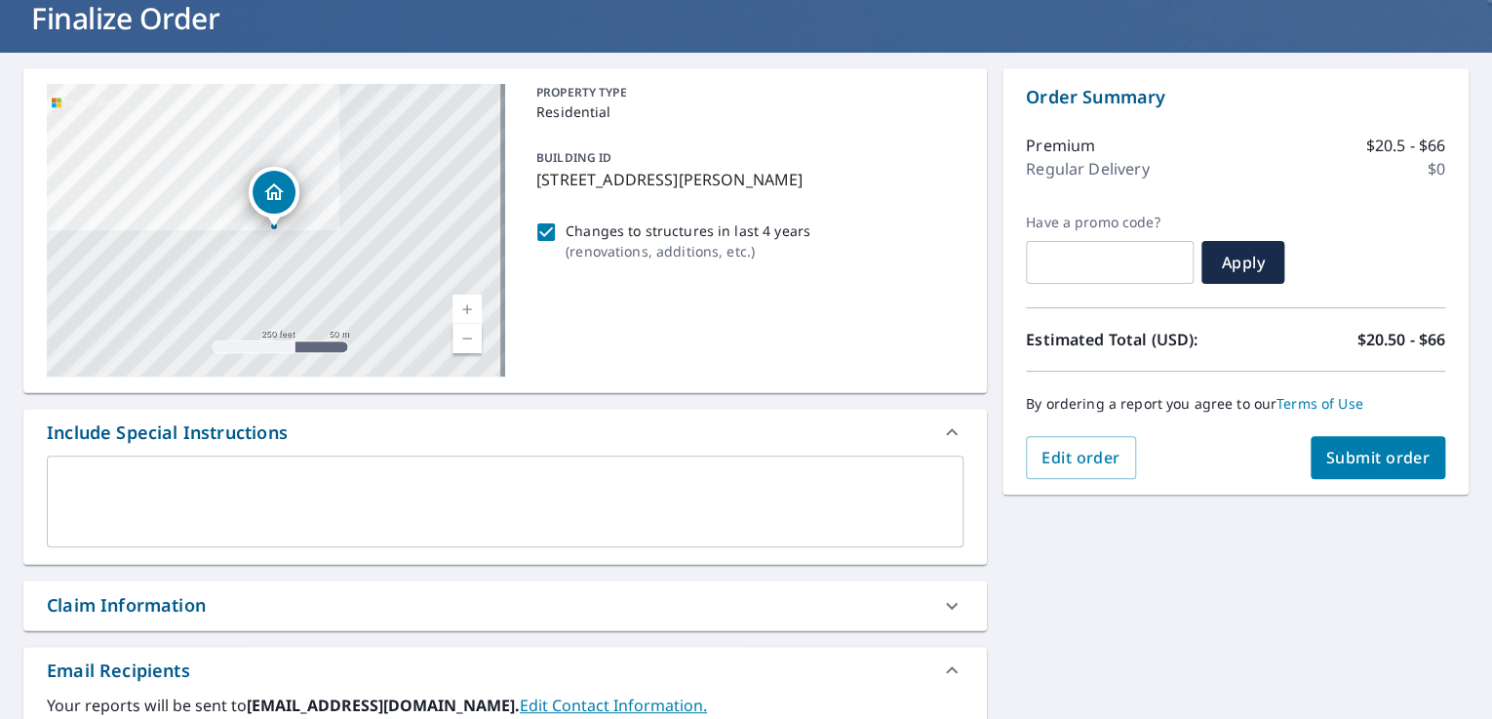
type input "[PERSON_NAME][EMAIL_ADDRESS][PERSON_NAME][DOMAIN_NAME]"
click at [1381, 460] on span "Submit order" at bounding box center [1378, 457] width 104 height 21
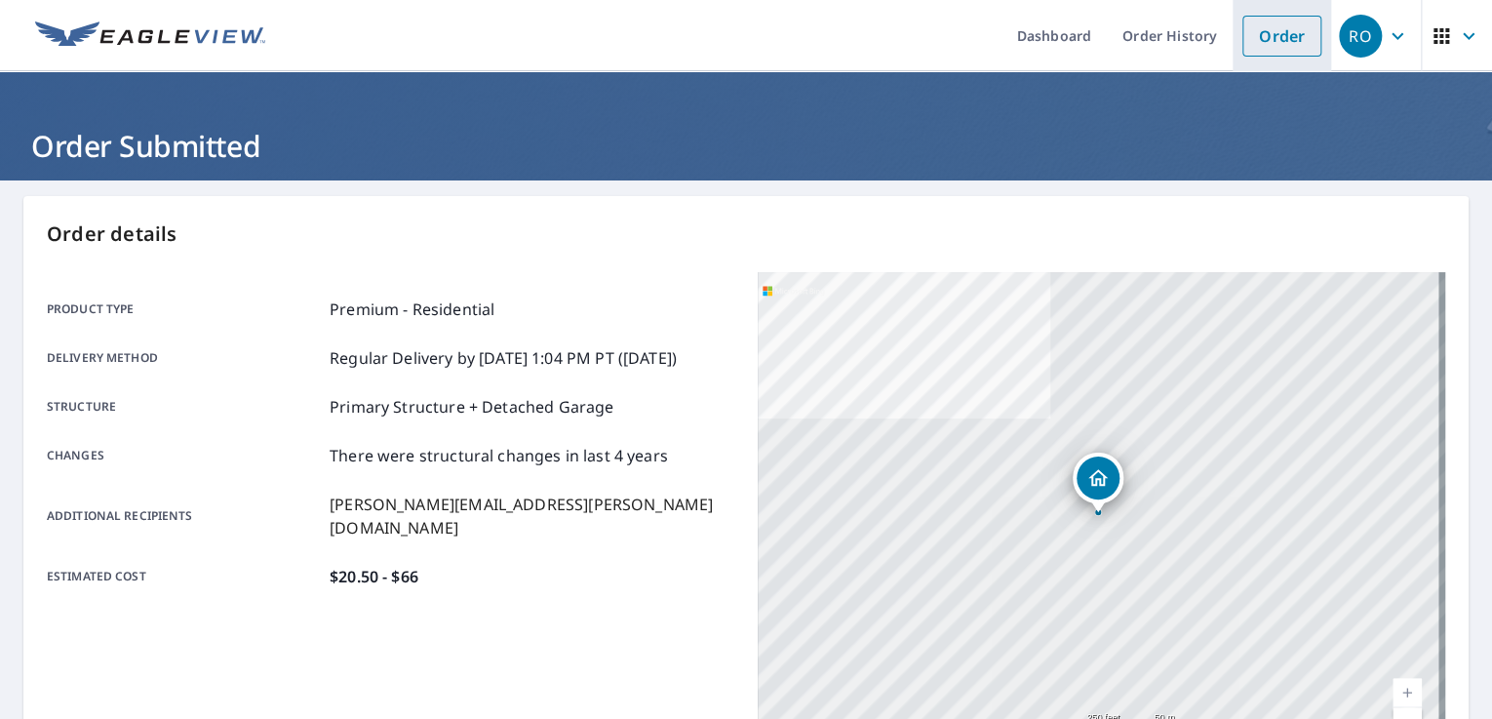
click at [1264, 44] on link "Order" at bounding box center [1281, 36] width 79 height 41
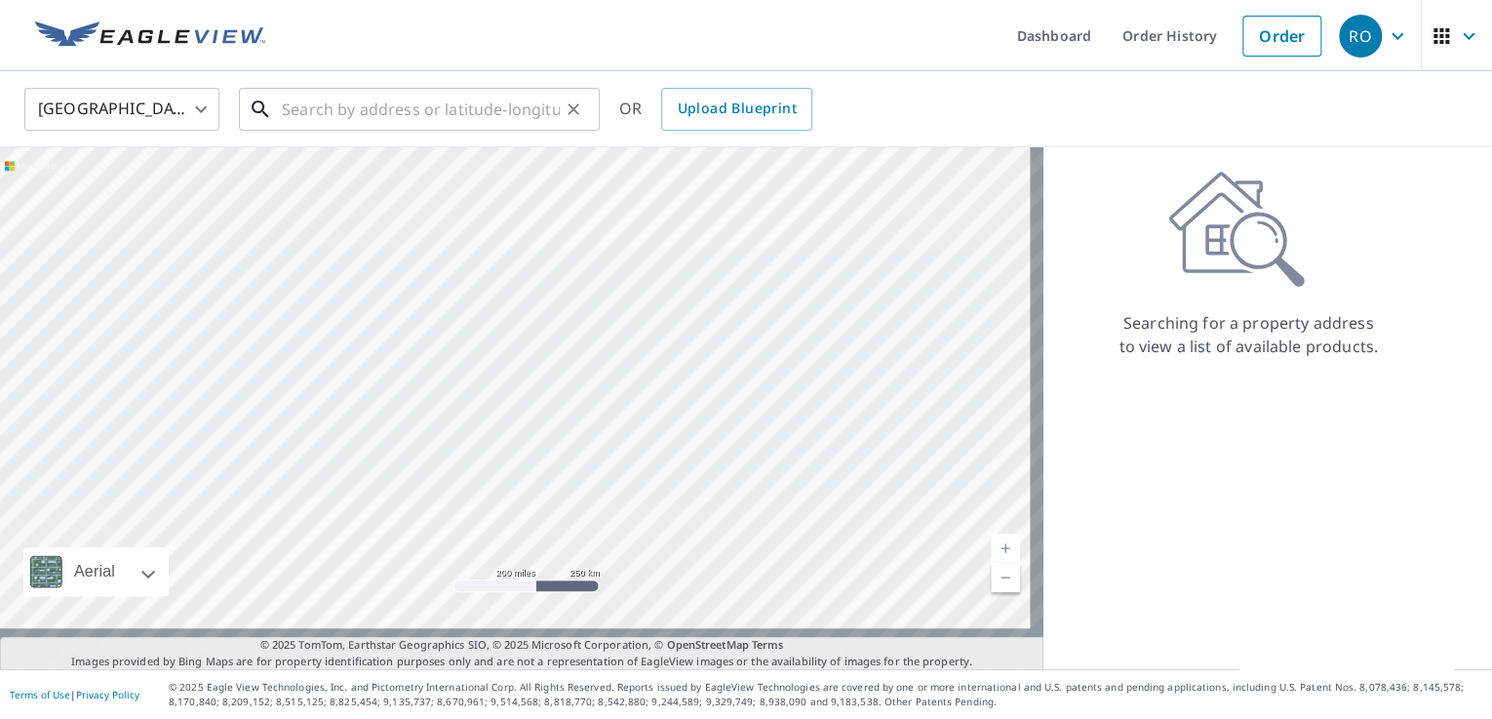
click at [490, 102] on input "text" at bounding box center [421, 109] width 278 height 55
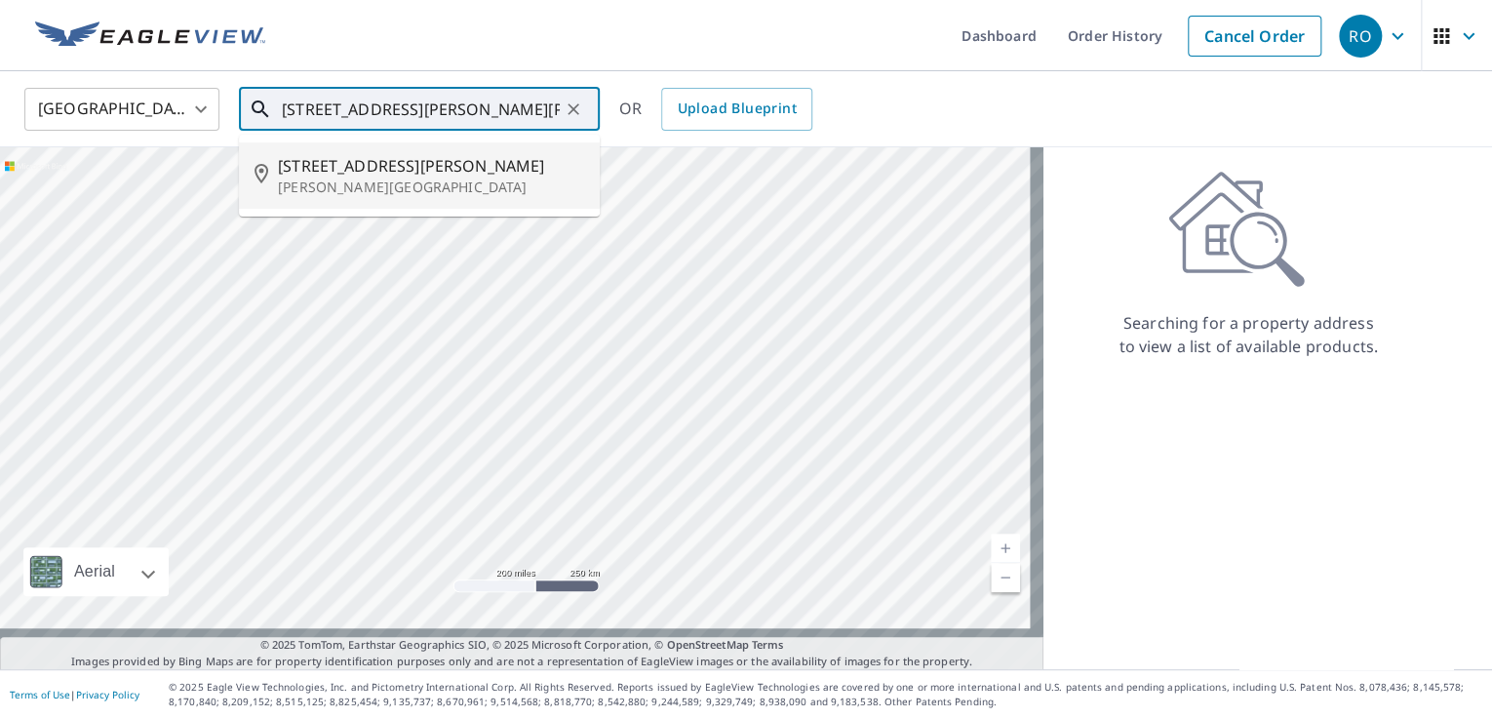
click at [420, 197] on p "[PERSON_NAME][GEOGRAPHIC_DATA]" at bounding box center [431, 186] width 306 height 19
type input "[STREET_ADDRESS][PERSON_NAME][PERSON_NAME]"
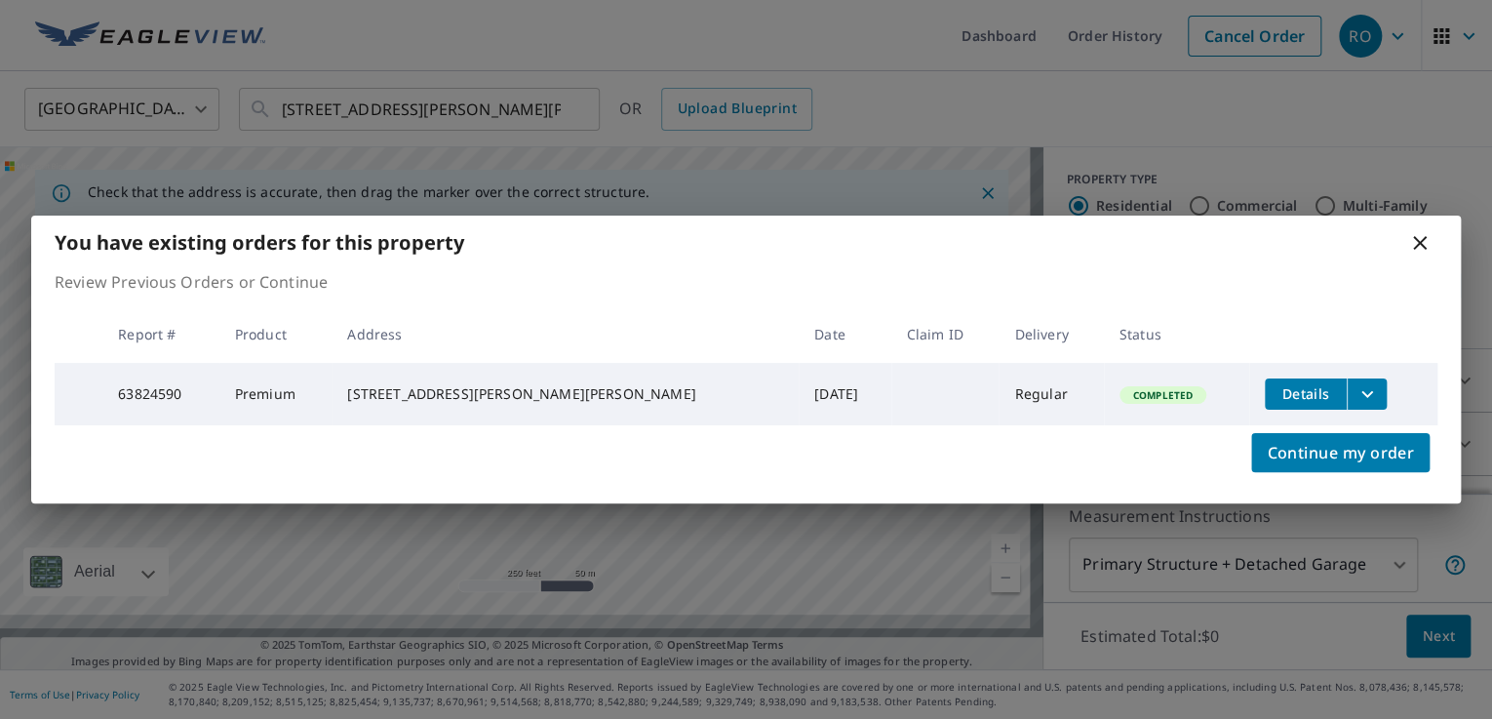
click at [1411, 231] on icon at bounding box center [1419, 242] width 23 height 23
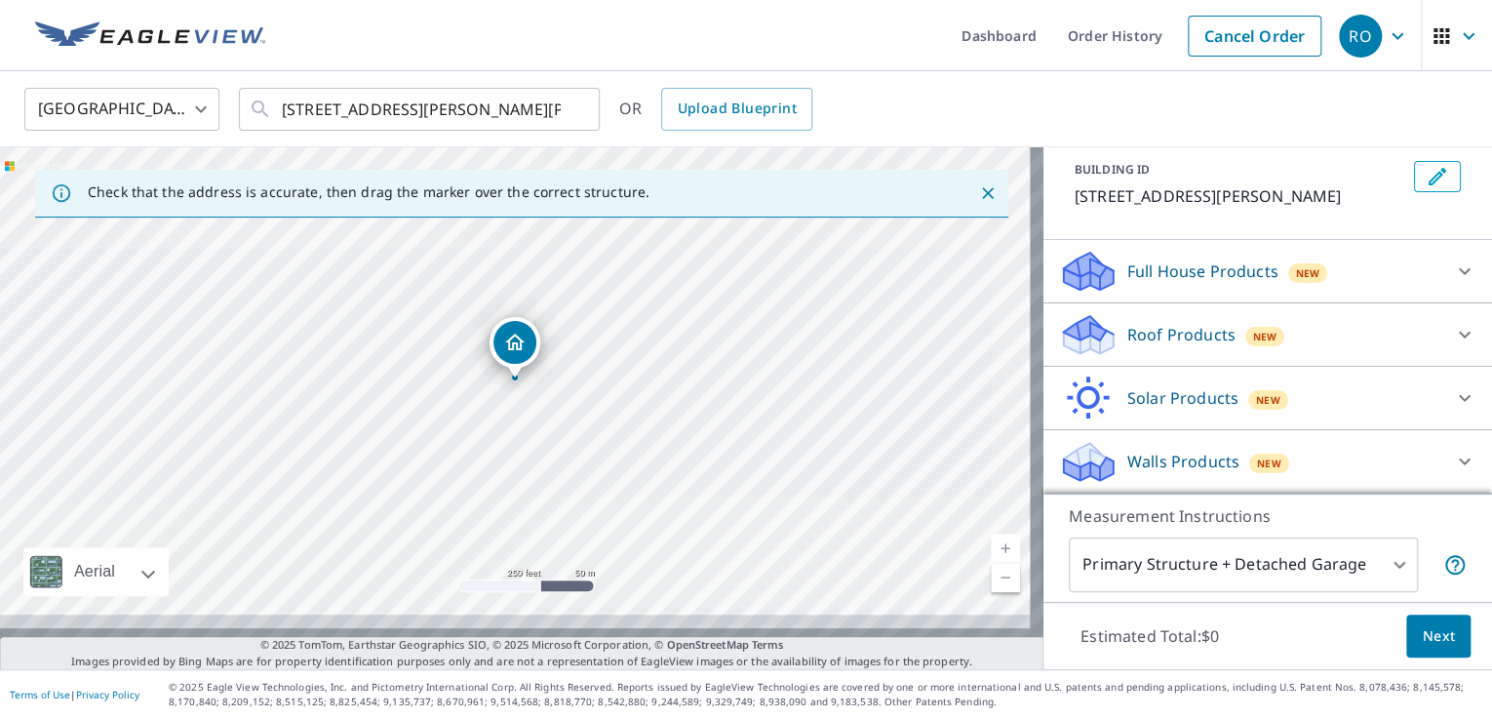
scroll to position [168, 0]
click at [1453, 269] on icon at bounding box center [1464, 270] width 23 height 23
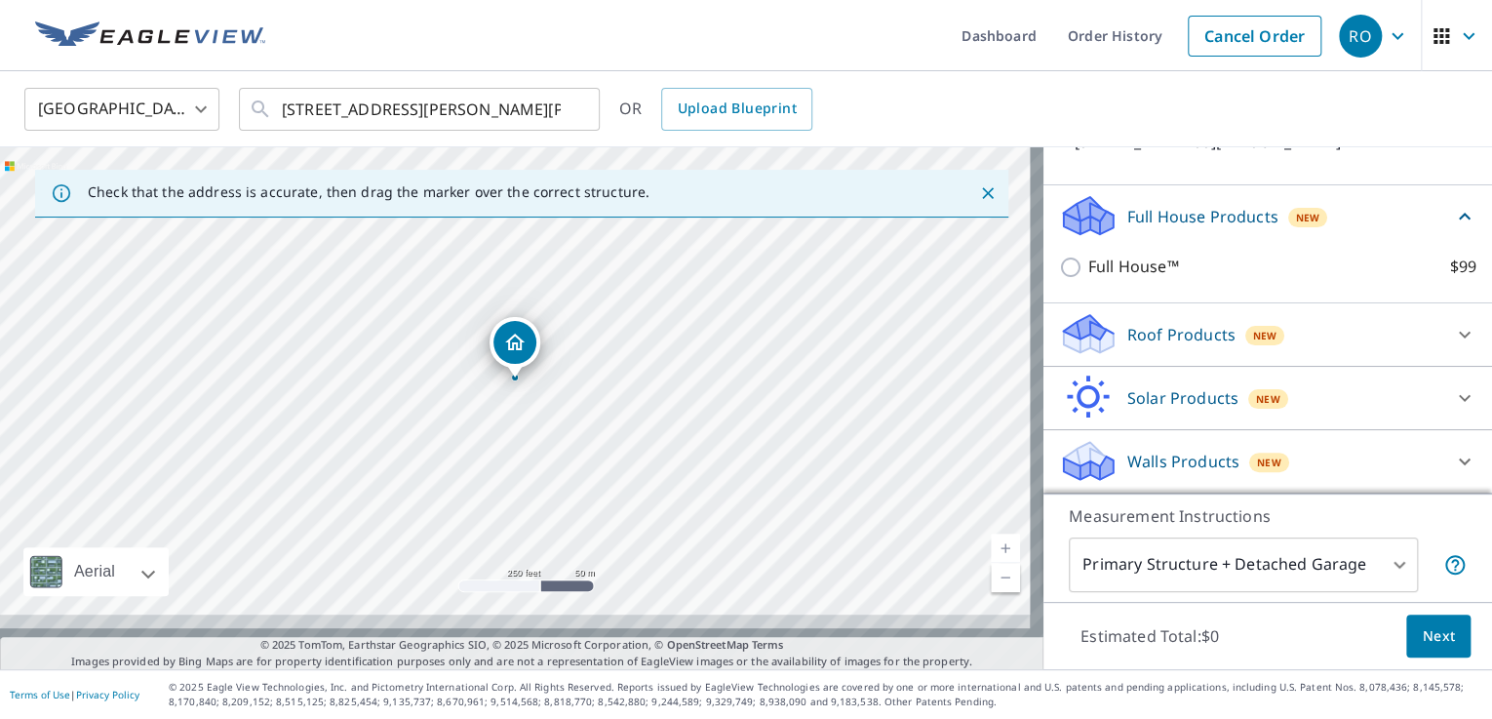
scroll to position [248, 0]
click at [1453, 323] on icon at bounding box center [1464, 334] width 23 height 23
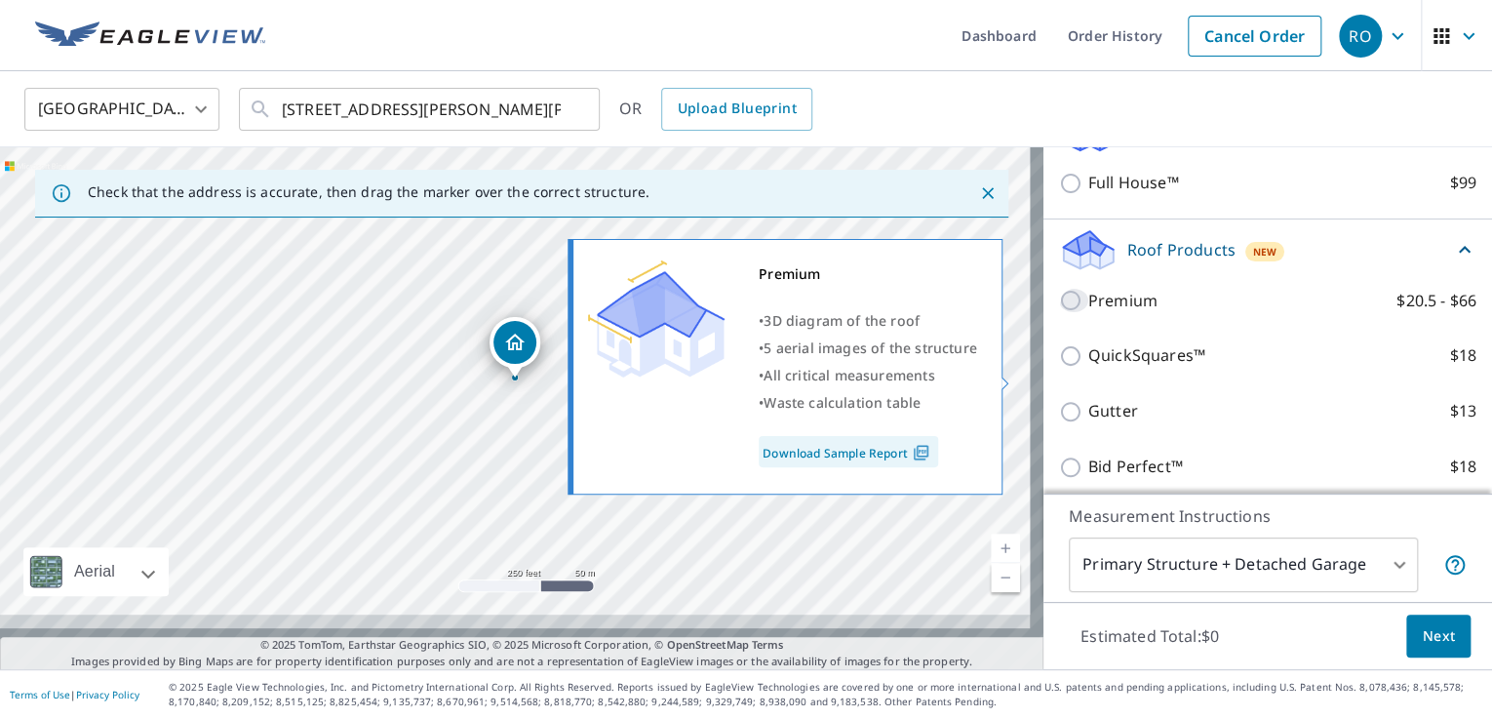
click at [1061, 312] on input "Premium $20.5 - $66" at bounding box center [1073, 300] width 29 height 23
checkbox input "true"
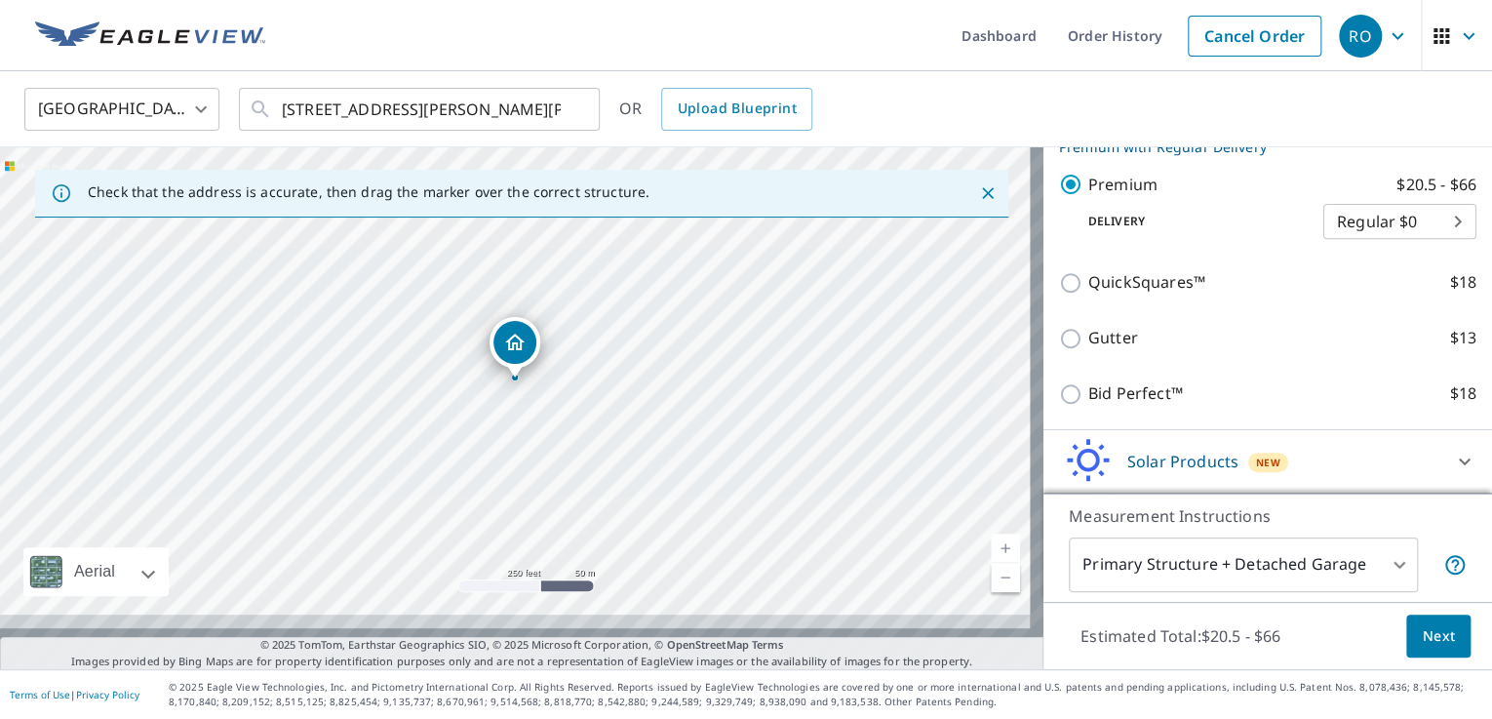
scroll to position [444, 0]
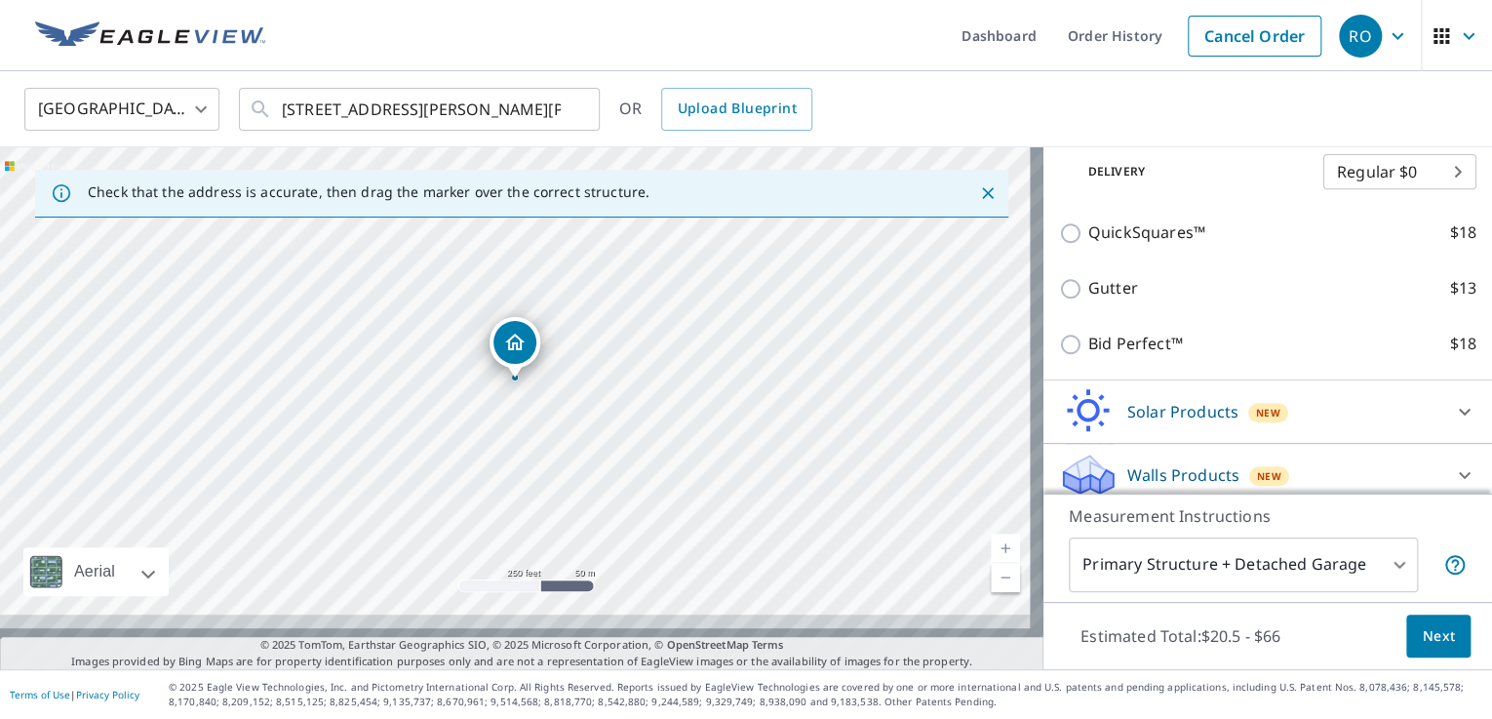
click at [1421, 624] on span "Next" at bounding box center [1437, 636] width 33 height 24
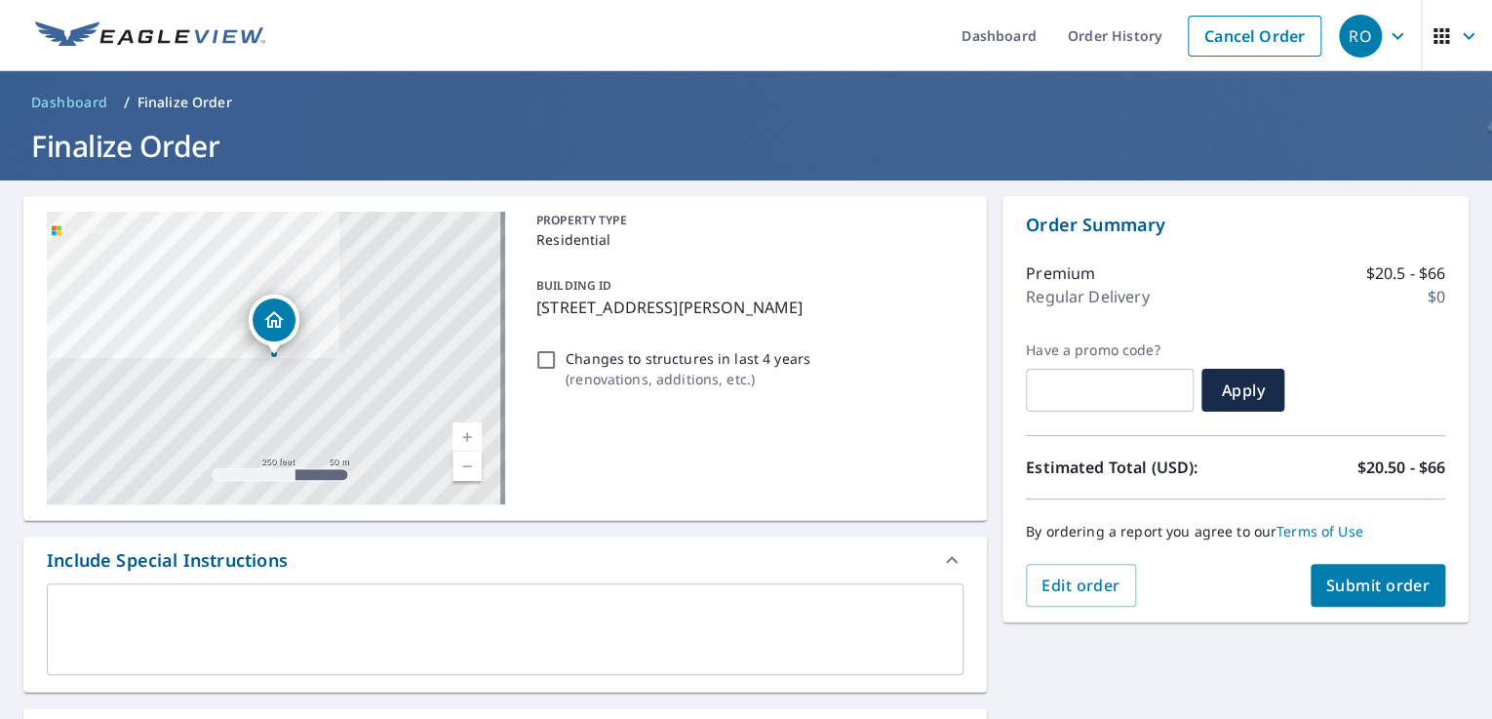
click at [549, 371] on input "Changes to structures in last 4 years ( renovations, additions, etc. )" at bounding box center [545, 359] width 23 height 23
checkbox input "true"
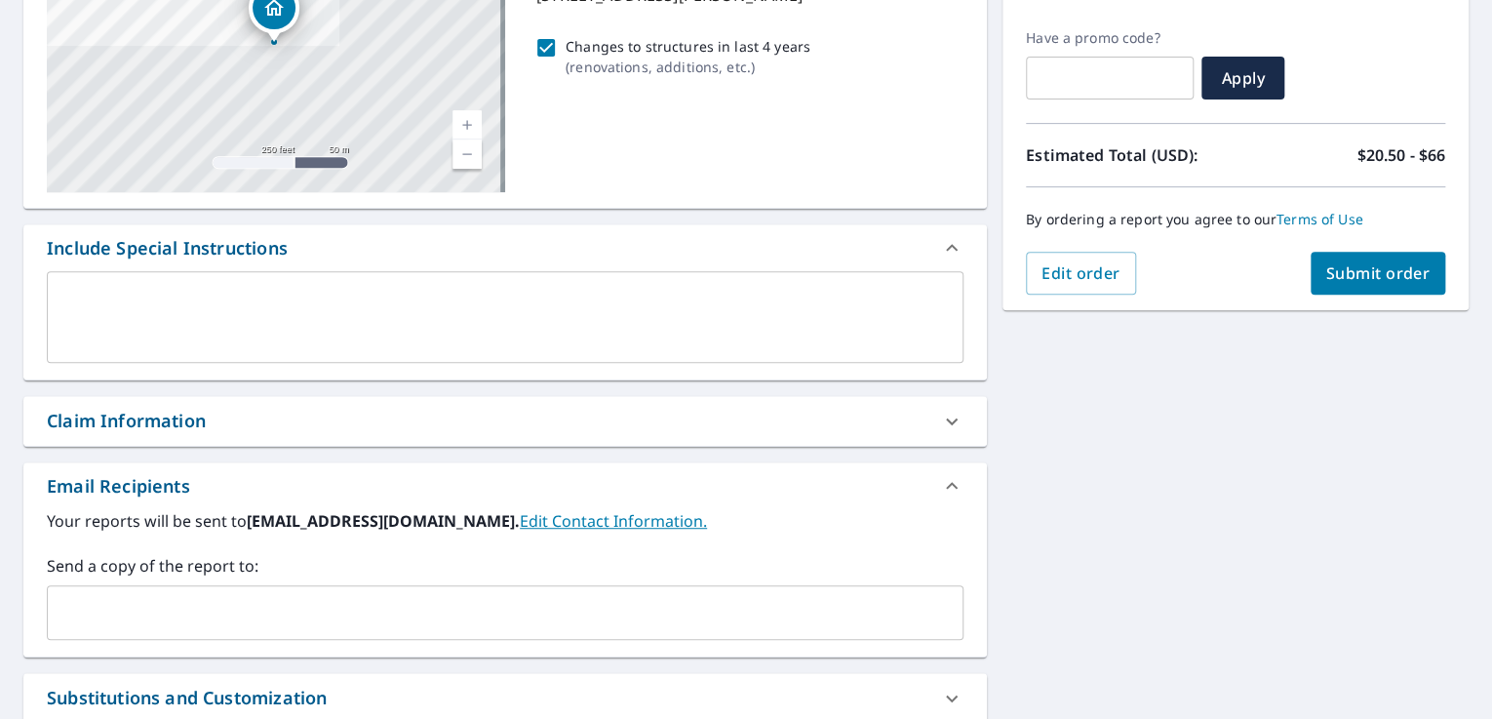
scroll to position [390, 0]
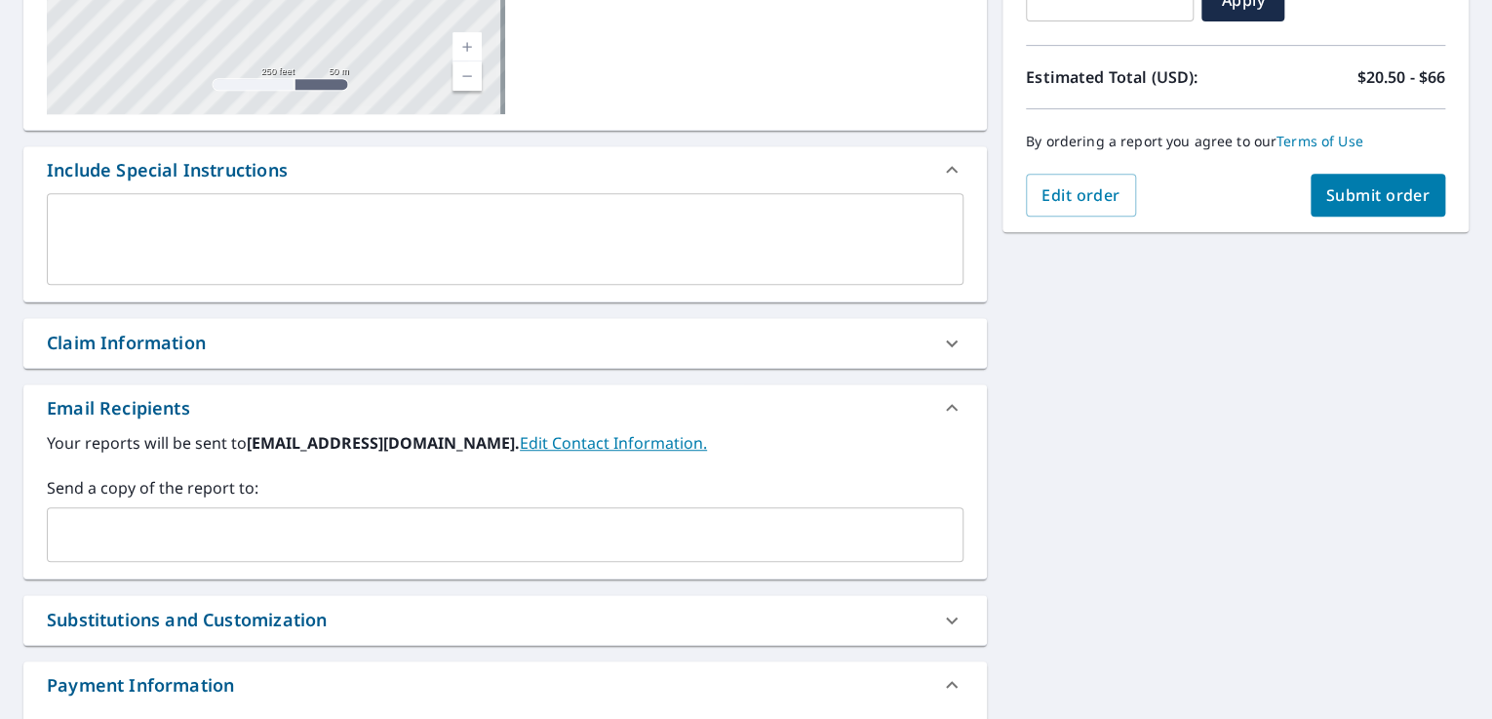
click at [394, 553] on input "text" at bounding box center [491, 534] width 870 height 37
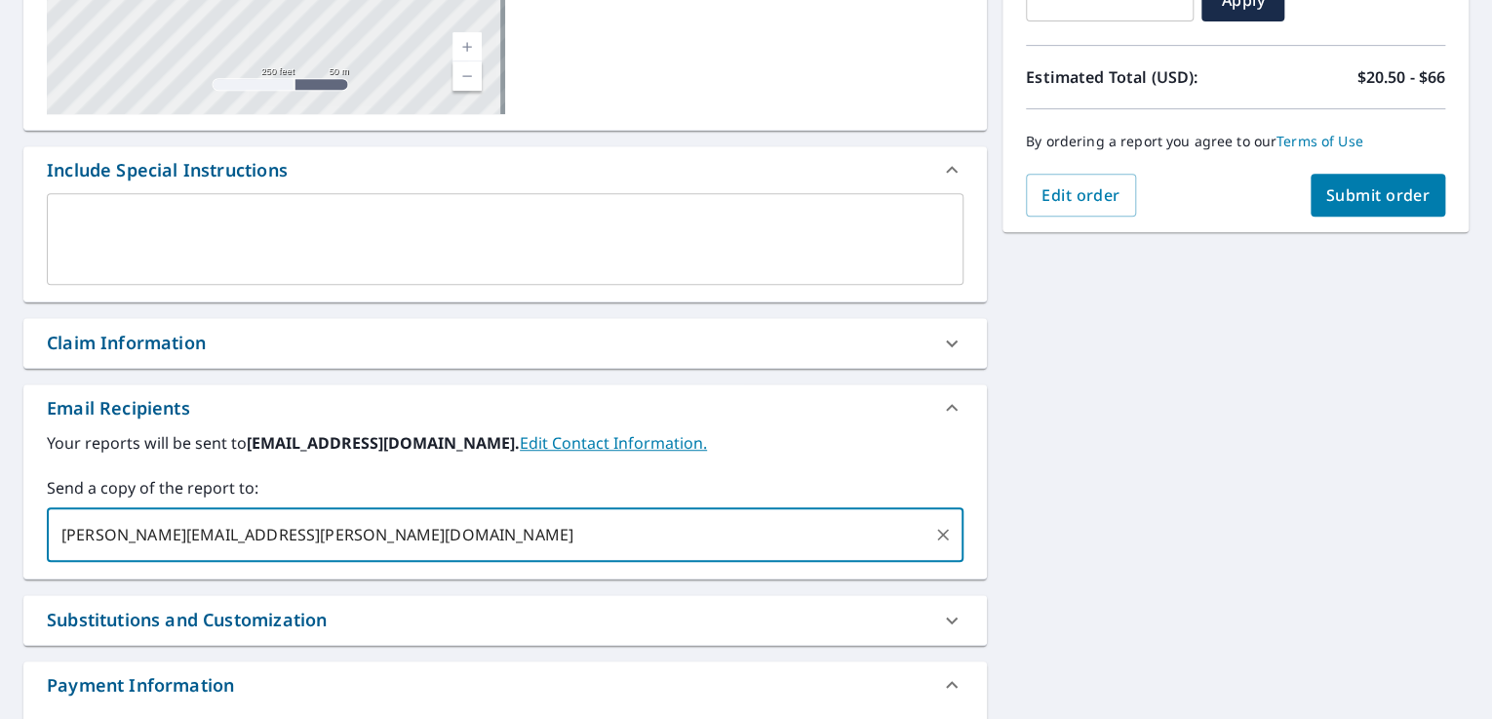
type input "[PERSON_NAME][EMAIL_ADDRESS][PERSON_NAME][DOMAIN_NAME]"
click at [1389, 198] on span "Submit order" at bounding box center [1378, 194] width 104 height 21
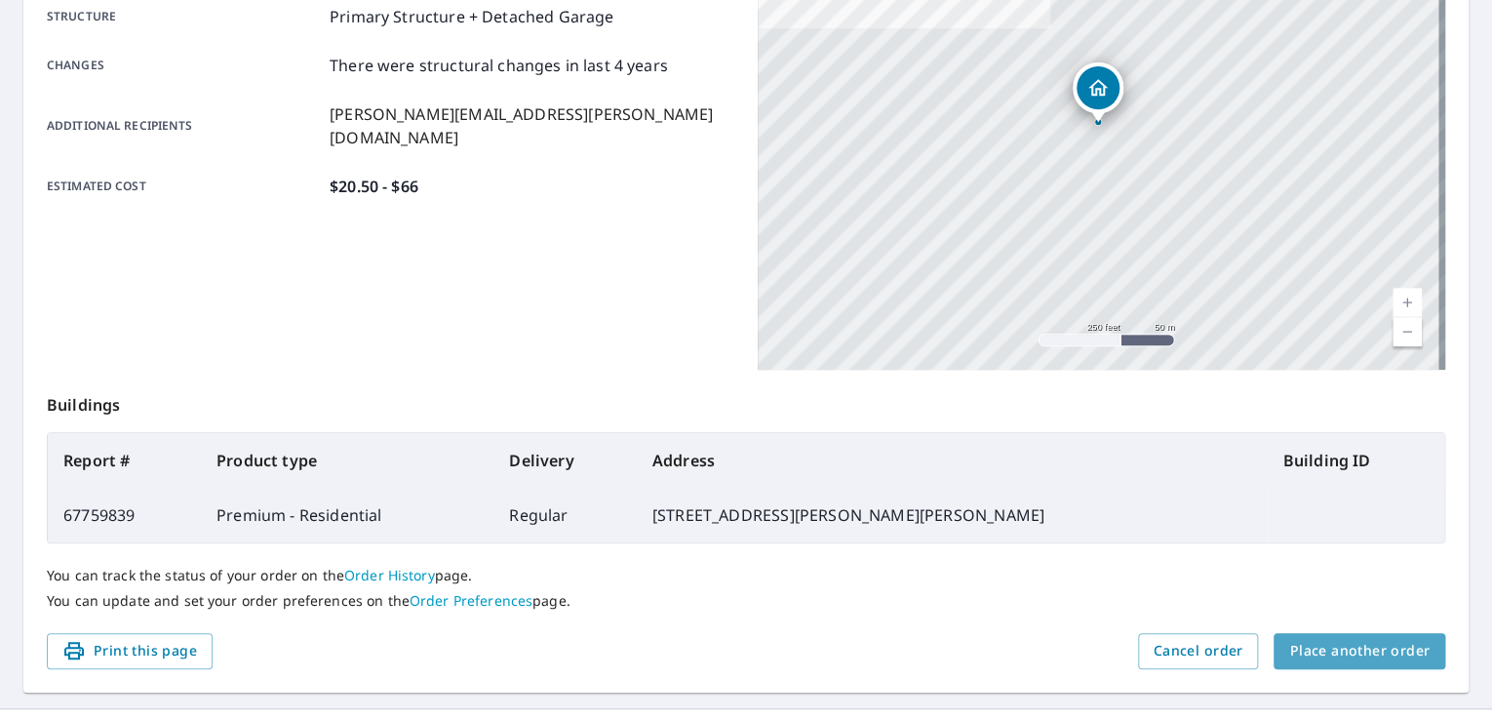
click at [1318, 653] on span "Place another order" at bounding box center [1359, 651] width 140 height 24
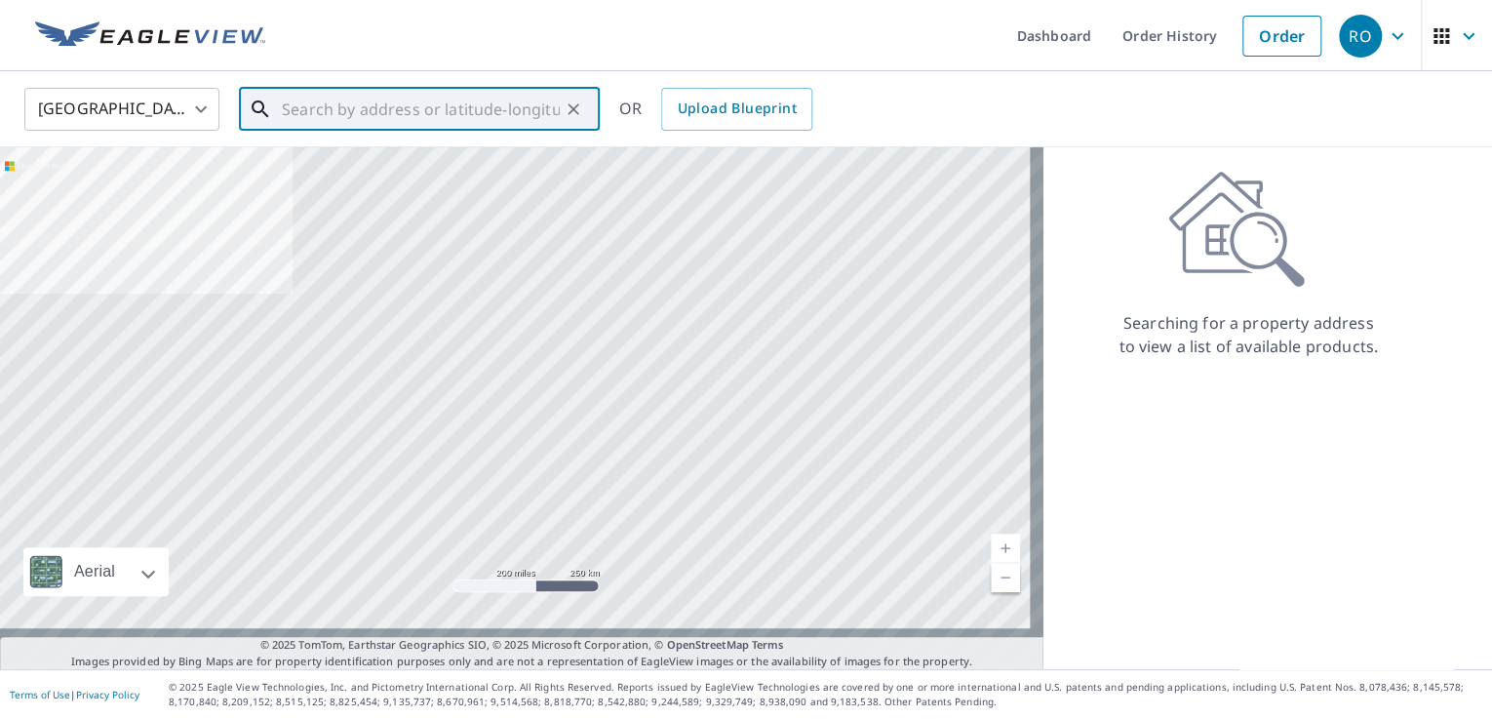
click at [505, 109] on input "text" at bounding box center [421, 109] width 278 height 55
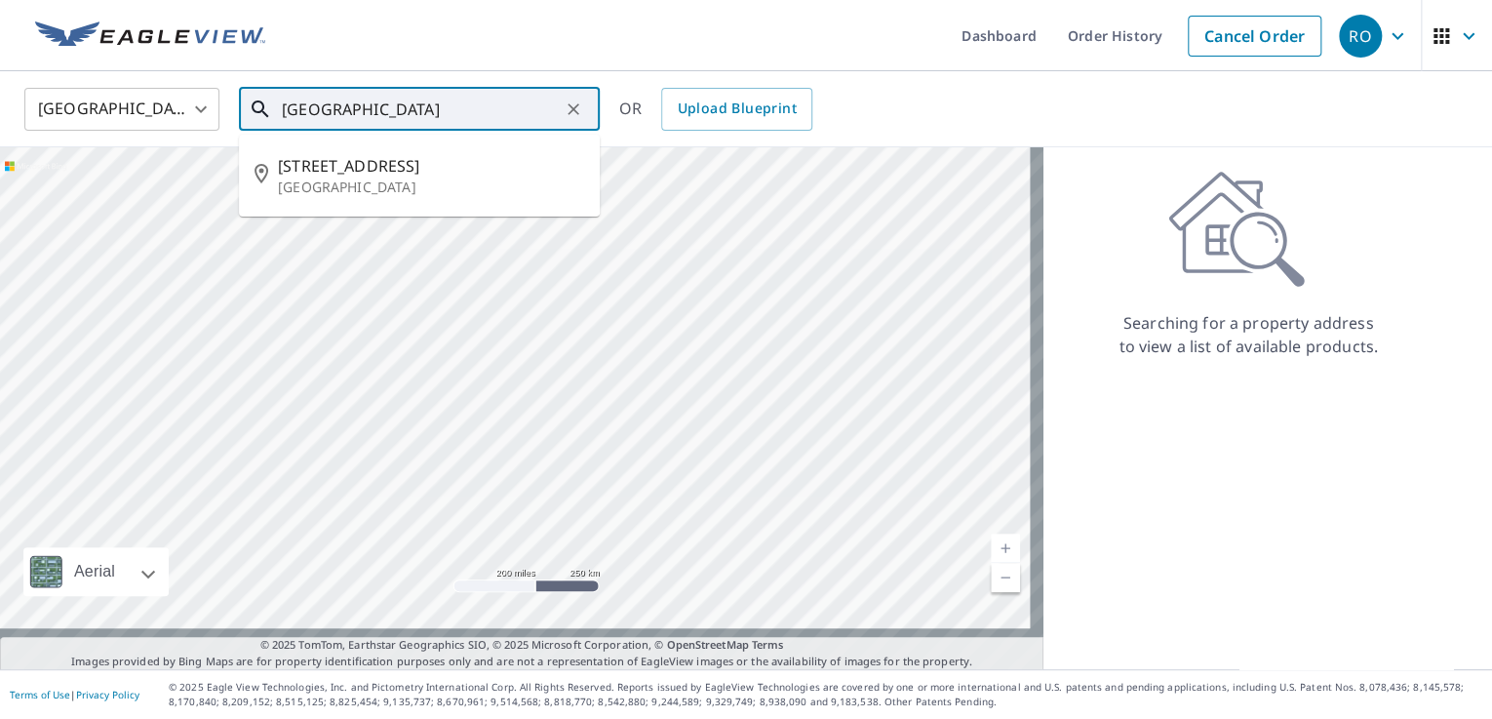
scroll to position [0, 39]
click at [465, 177] on span "[STREET_ADDRESS]" at bounding box center [431, 165] width 306 height 23
type input "[STREET_ADDRESS]"
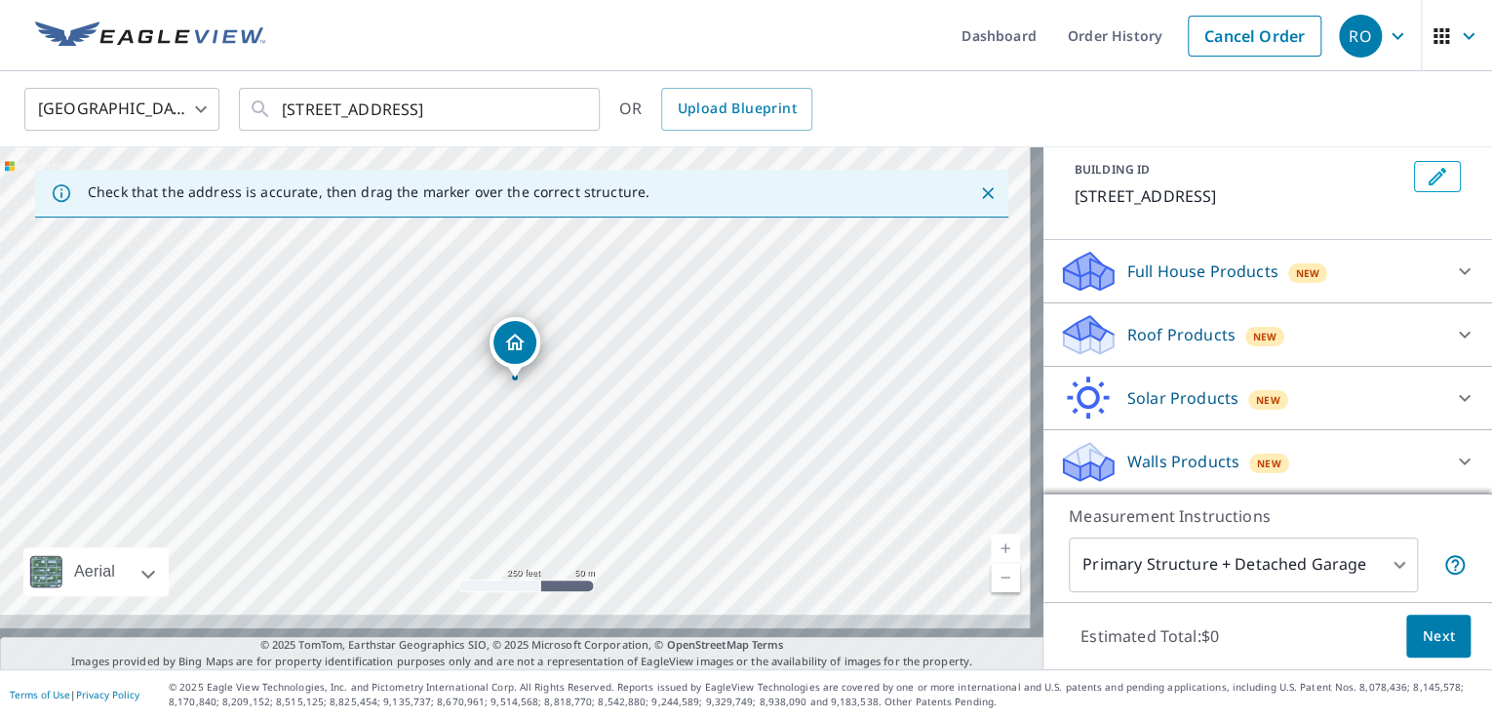
scroll to position [161, 0]
click at [1453, 283] on icon at bounding box center [1464, 270] width 23 height 23
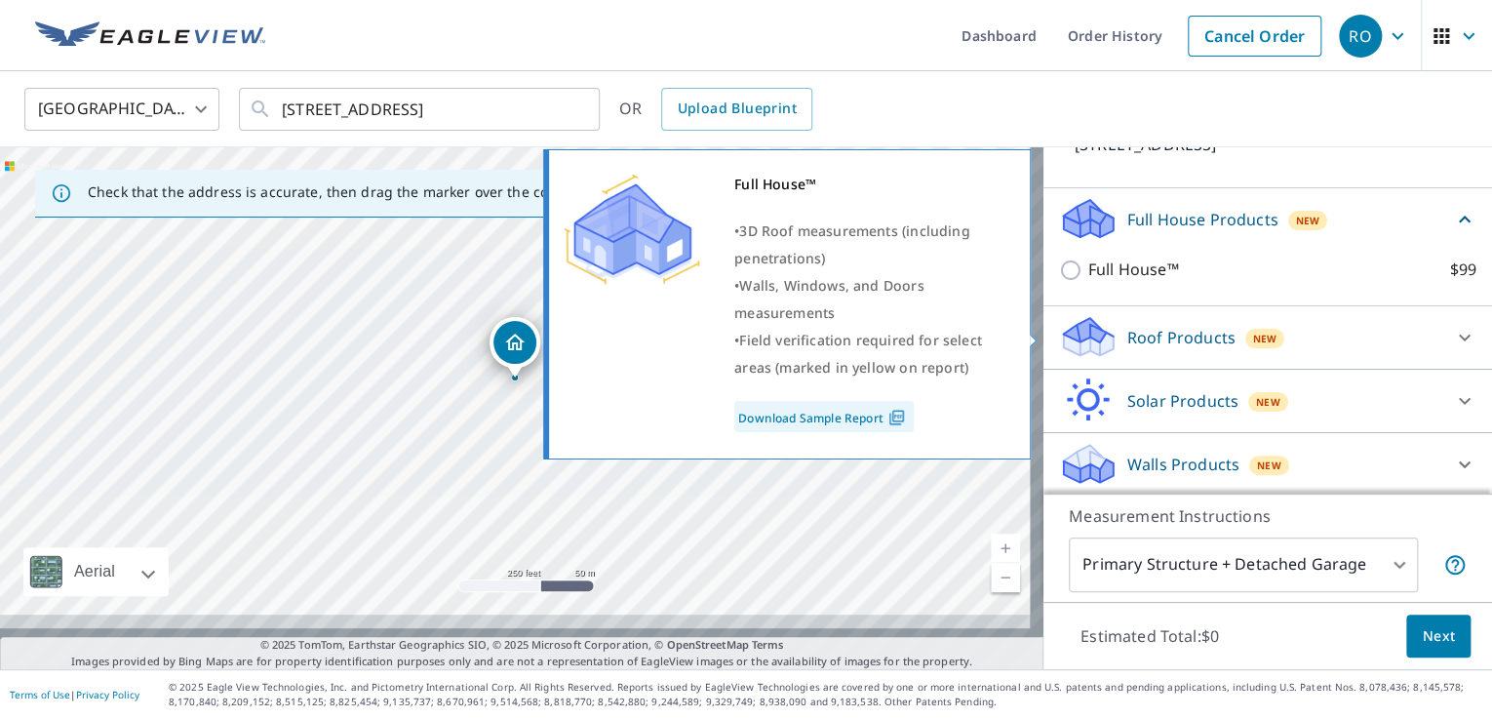
click at [1059, 282] on input "Full House™ $99" at bounding box center [1073, 269] width 29 height 23
checkbox input "true"
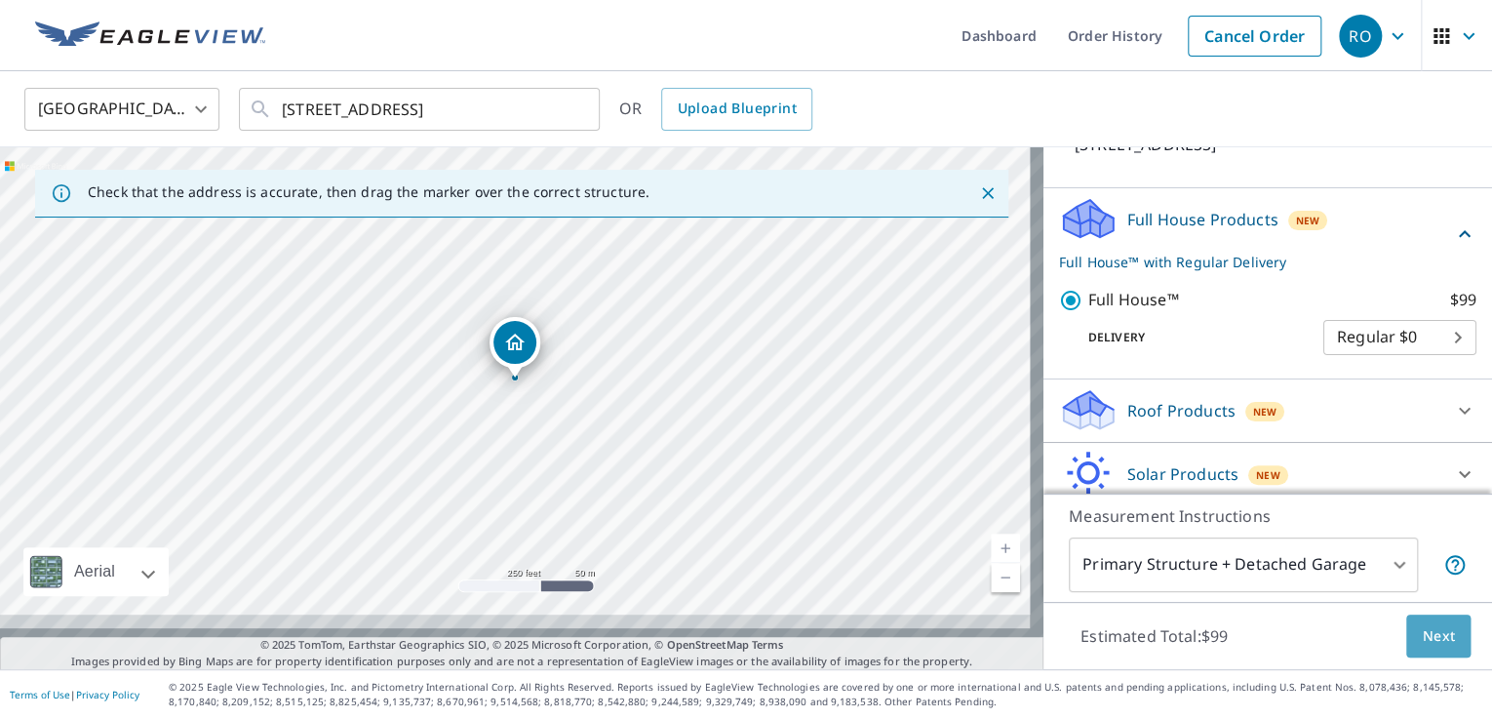
click at [1421, 624] on span "Next" at bounding box center [1437, 636] width 33 height 24
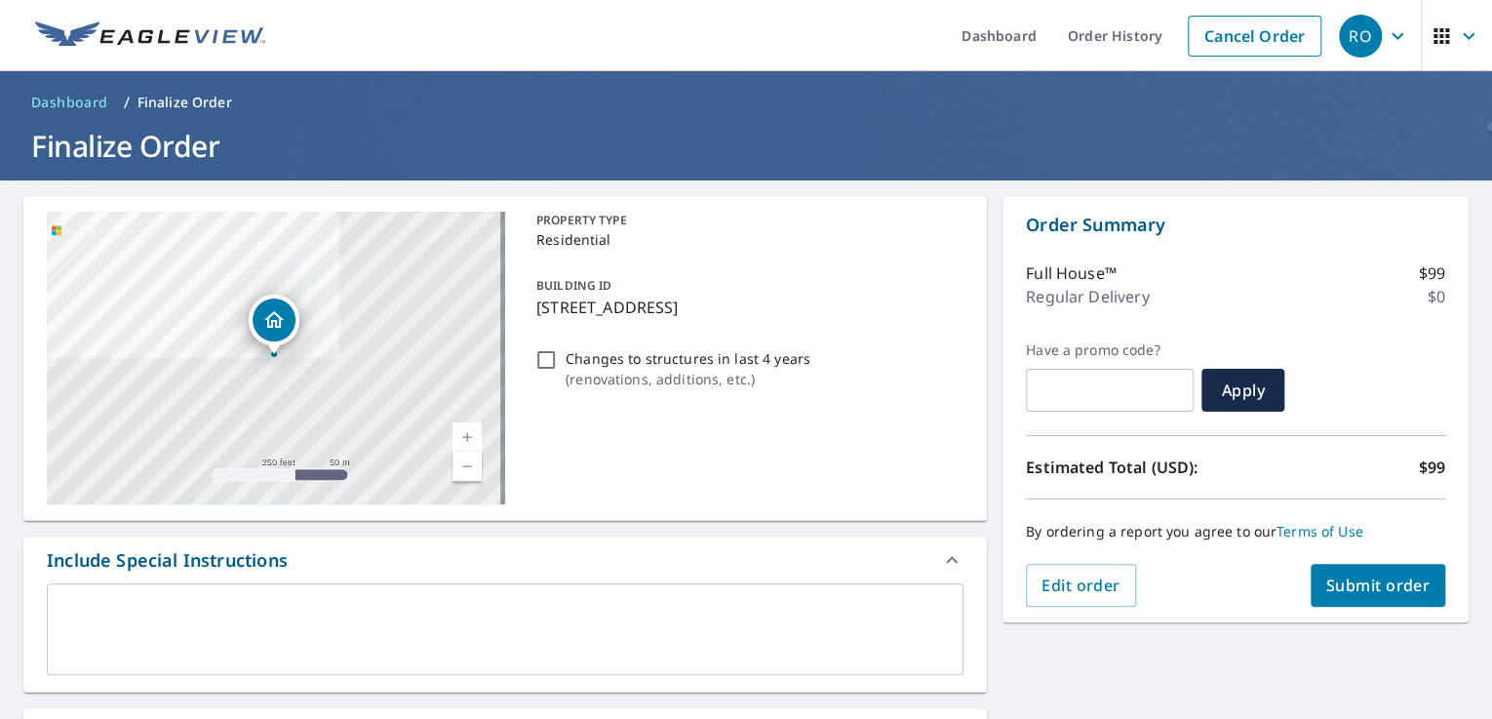
click at [544, 371] on input "Changes to structures in last 4 years ( renovations, additions, etc. )" at bounding box center [545, 359] width 23 height 23
checkbox input "true"
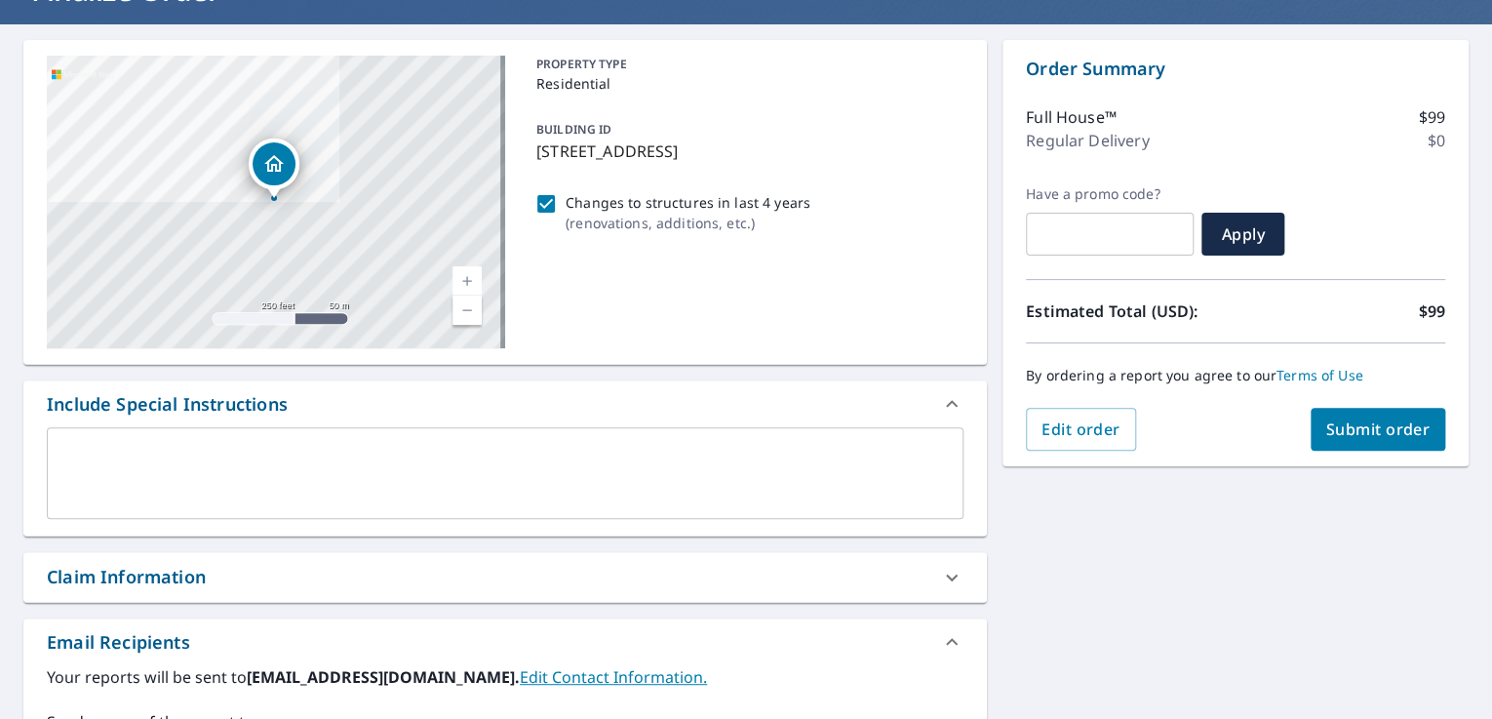
scroll to position [468, 0]
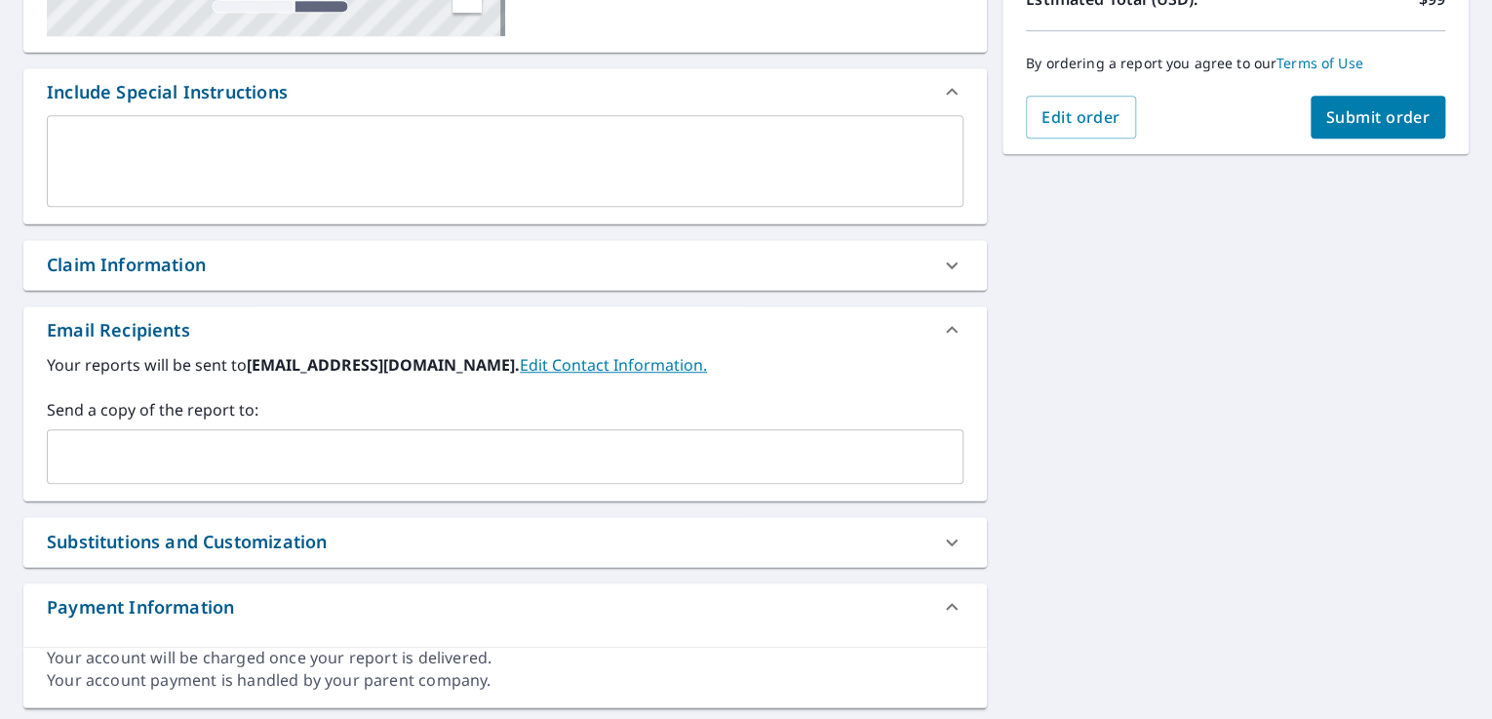
click at [390, 475] on input "text" at bounding box center [491, 456] width 870 height 37
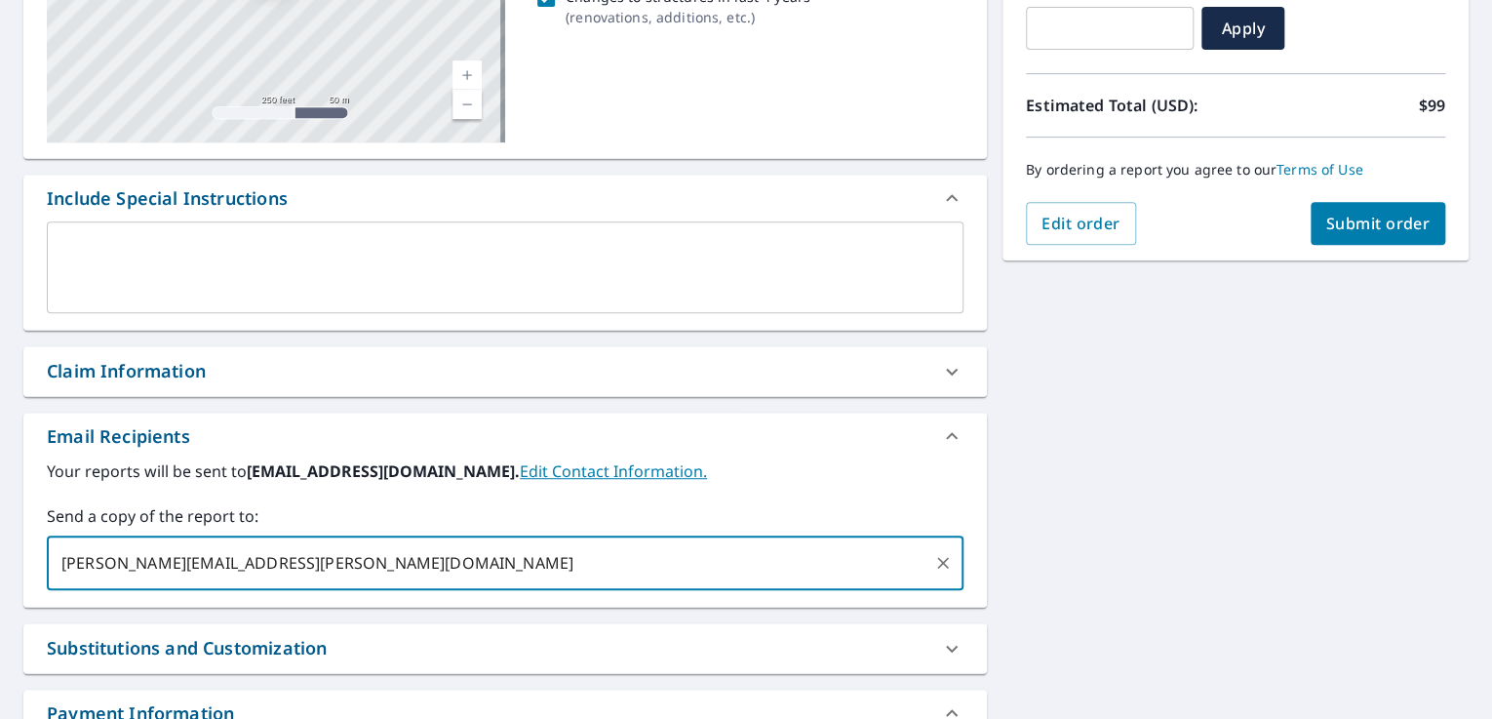
scroll to position [0, 0]
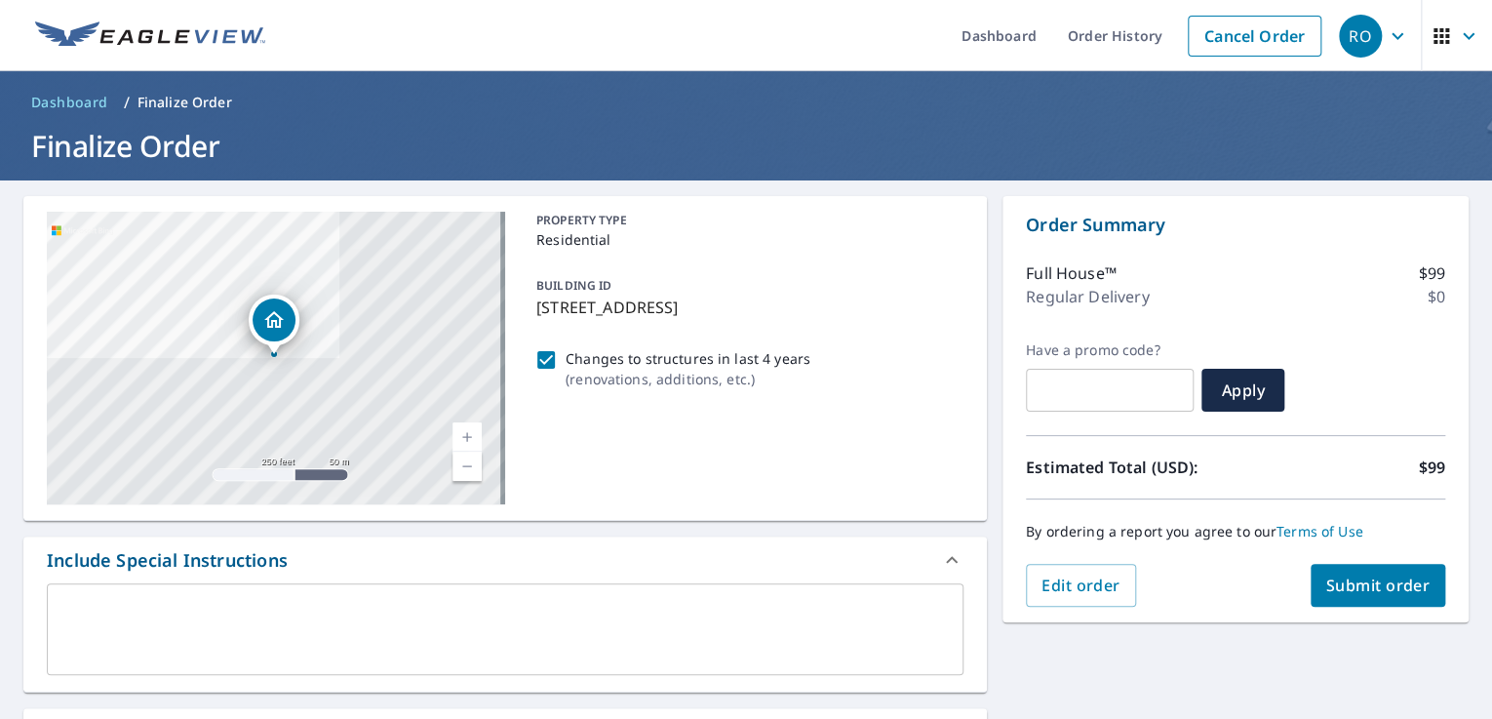
type input "[PERSON_NAME][EMAIL_ADDRESS][PERSON_NAME][DOMAIN_NAME]"
click at [1395, 589] on span "Submit order" at bounding box center [1378, 584] width 104 height 21
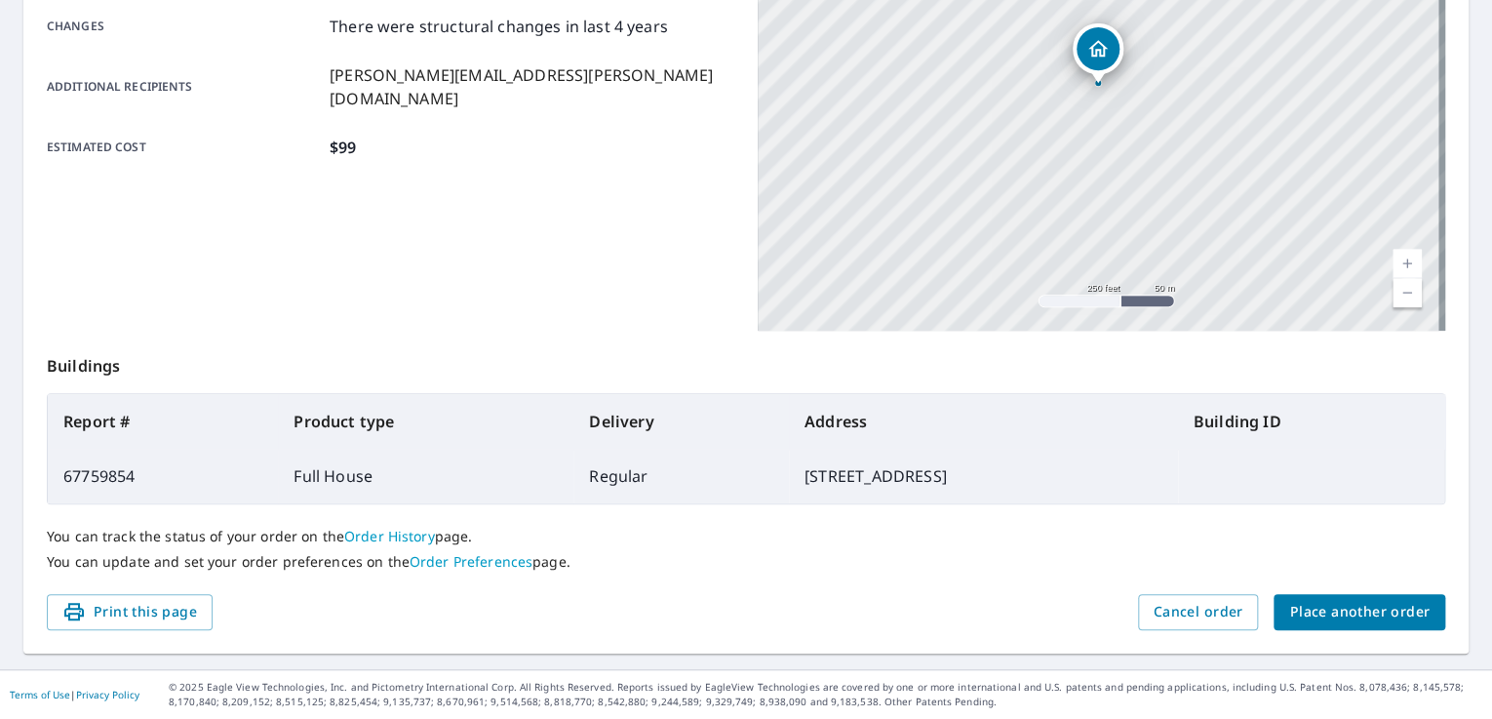
scroll to position [481, 0]
